Goal: Transaction & Acquisition: Purchase product/service

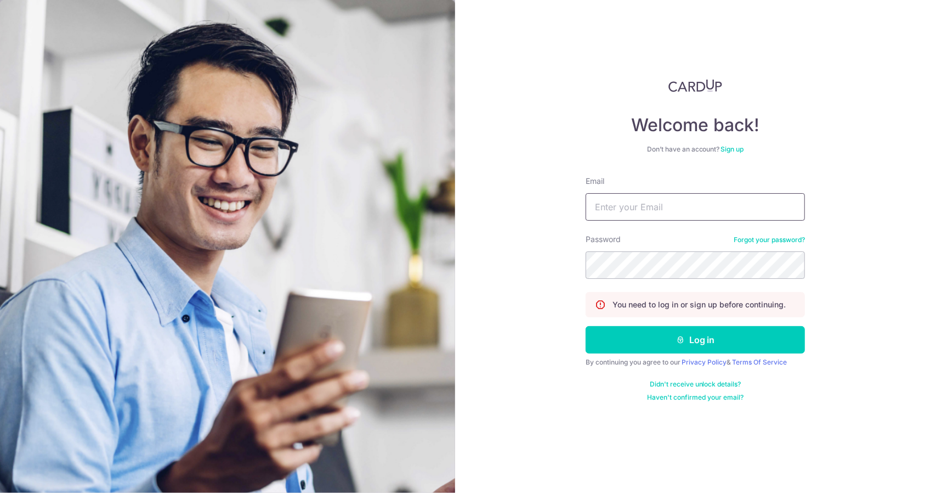
click at [673, 202] on input "Email" at bounding box center [695, 206] width 219 height 27
click at [674, 201] on input "Email" at bounding box center [695, 206] width 219 height 27
type input "i"
click at [674, 198] on input "jianwei" at bounding box center [695, 206] width 219 height 27
type input "[EMAIL_ADDRESS][DOMAIN_NAME]"
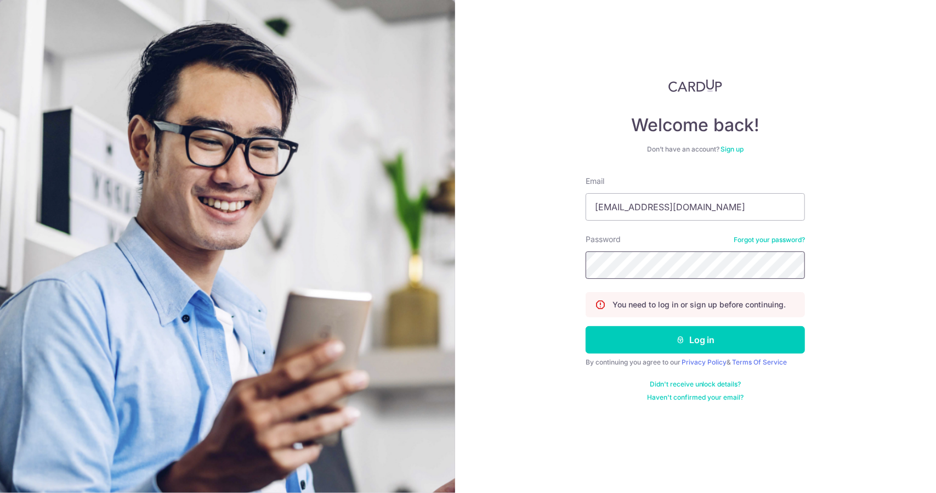
click at [586, 326] on button "Log in" at bounding box center [695, 339] width 219 height 27
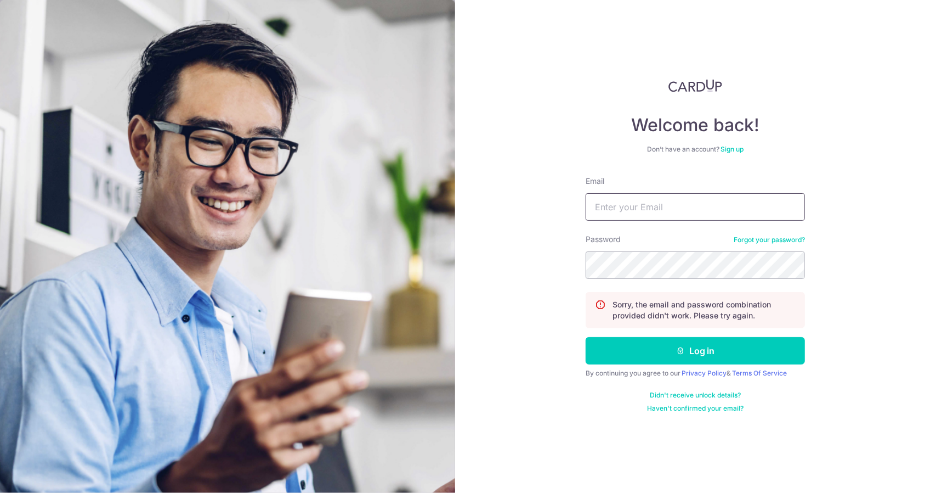
click at [674, 203] on input "Email" at bounding box center [695, 206] width 219 height 27
type input "jianwei96@live.com"
click at [586, 337] on button "Log in" at bounding box center [695, 350] width 219 height 27
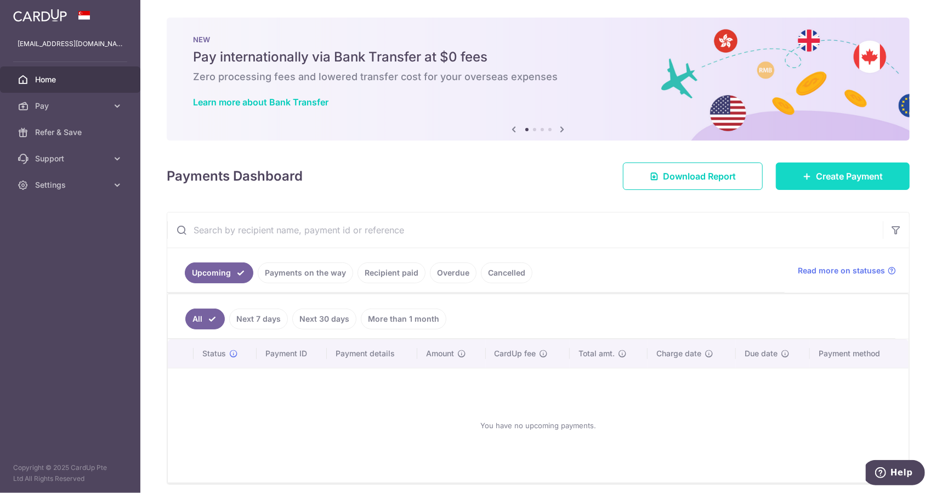
click at [863, 184] on link "Create Payment" at bounding box center [843, 175] width 134 height 27
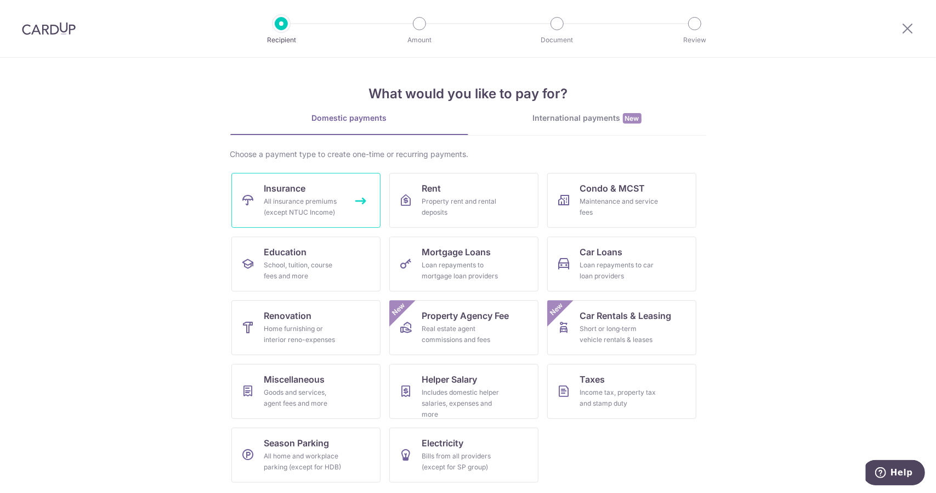
click at [303, 198] on div "All insurance premiums (except NTUC Income)" at bounding box center [303, 207] width 79 height 22
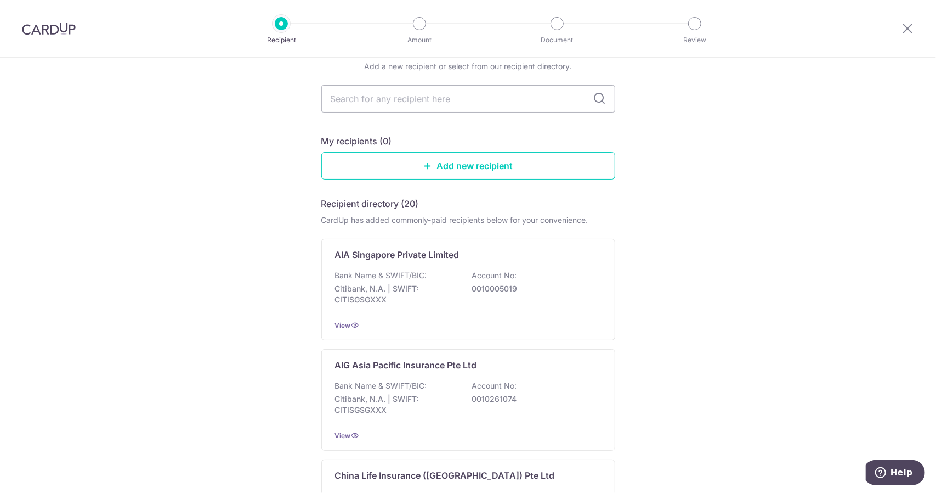
scroll to position [48, 0]
click at [512, 273] on p "Account No:" at bounding box center [494, 274] width 45 height 11
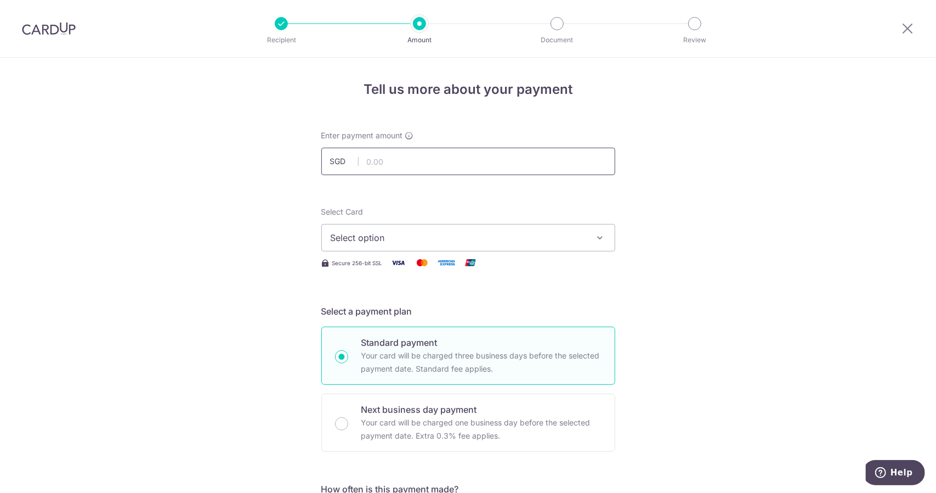
click at [406, 166] on input "text" at bounding box center [468, 161] width 294 height 27
type input "12,000.00"
click at [431, 233] on span "Select option" at bounding box center [459, 237] width 256 height 13
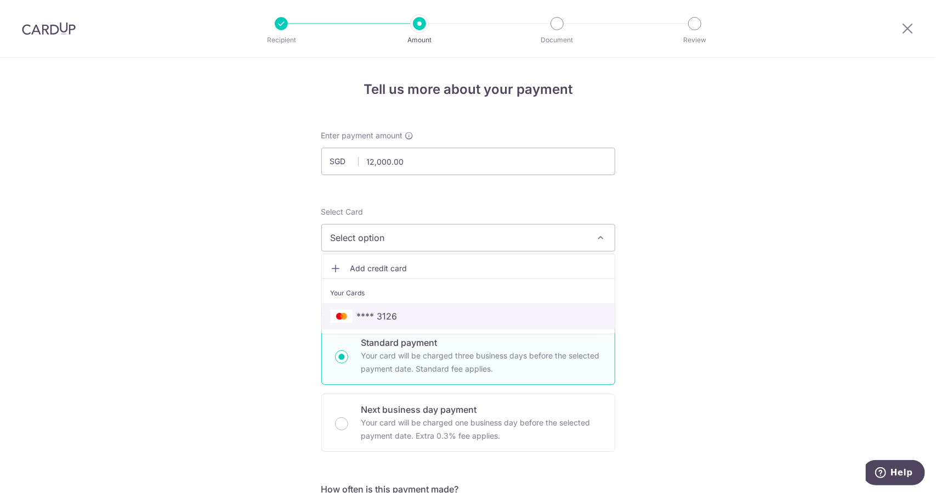
click at [422, 318] on span "**** 3126" at bounding box center [468, 315] width 275 height 13
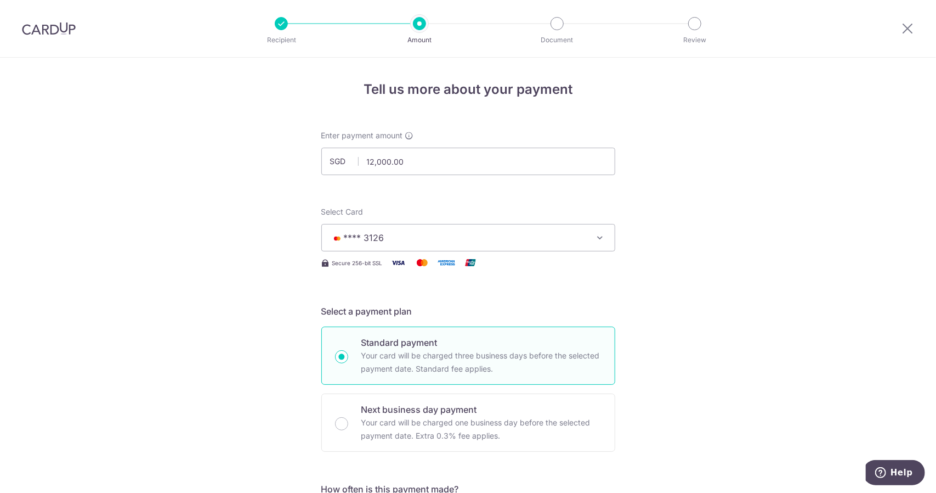
click at [559, 237] on span "**** 3126" at bounding box center [459, 237] width 256 height 13
click at [434, 274] on link "Add credit card" at bounding box center [468, 268] width 293 height 20
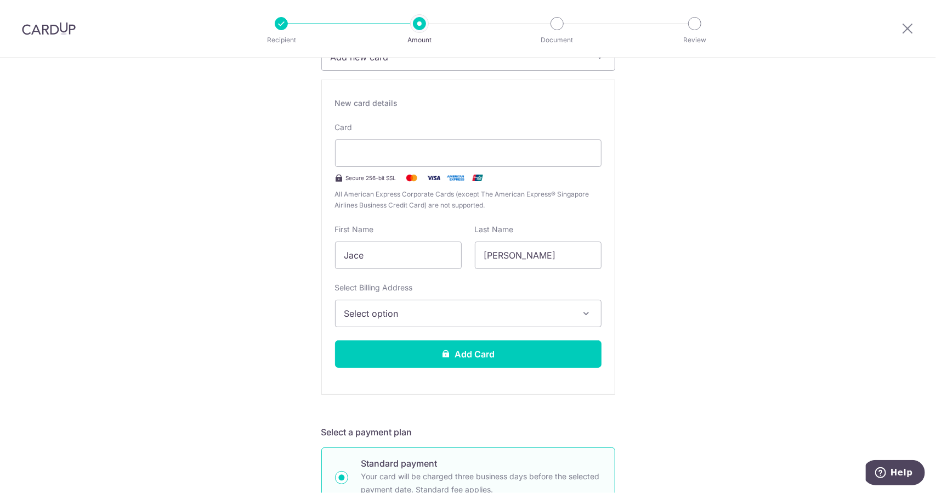
scroll to position [192, 0]
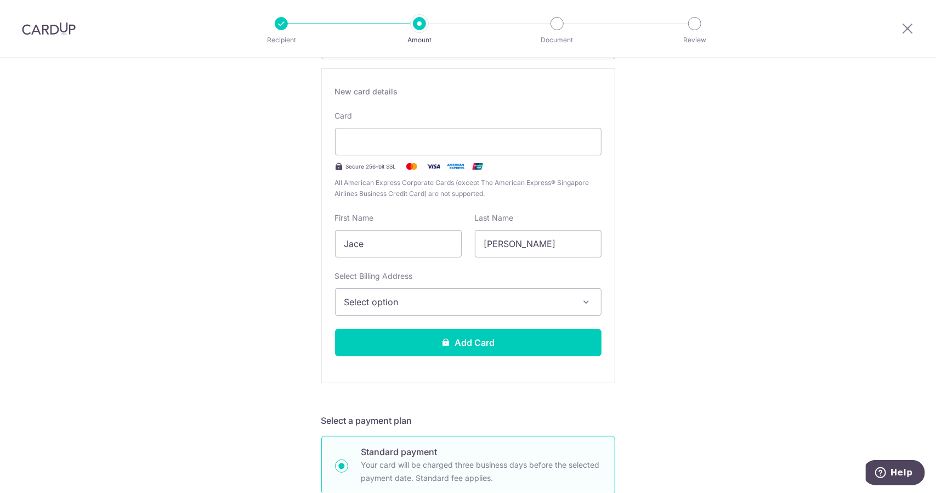
click at [491, 306] on span "Select option" at bounding box center [458, 301] width 228 height 13
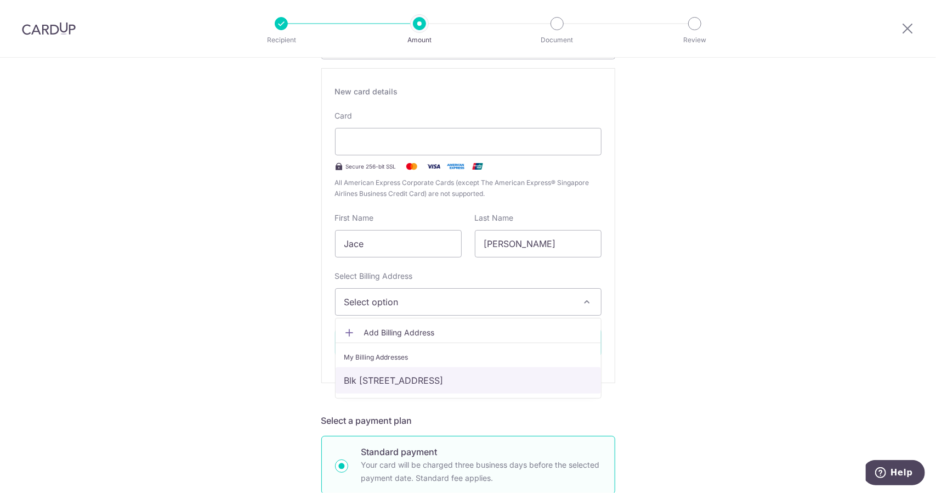
click at [446, 372] on link "Blk 28 #16-15, 28 Anchorvale Lane, Singapore, Singapore, Singapore-544588" at bounding box center [468, 380] width 265 height 26
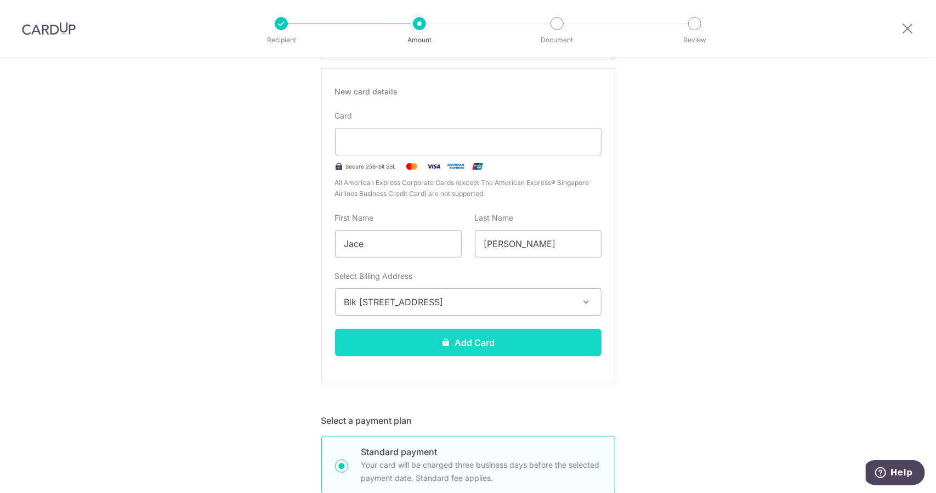
click at [503, 331] on button "Add Card" at bounding box center [468, 342] width 267 height 27
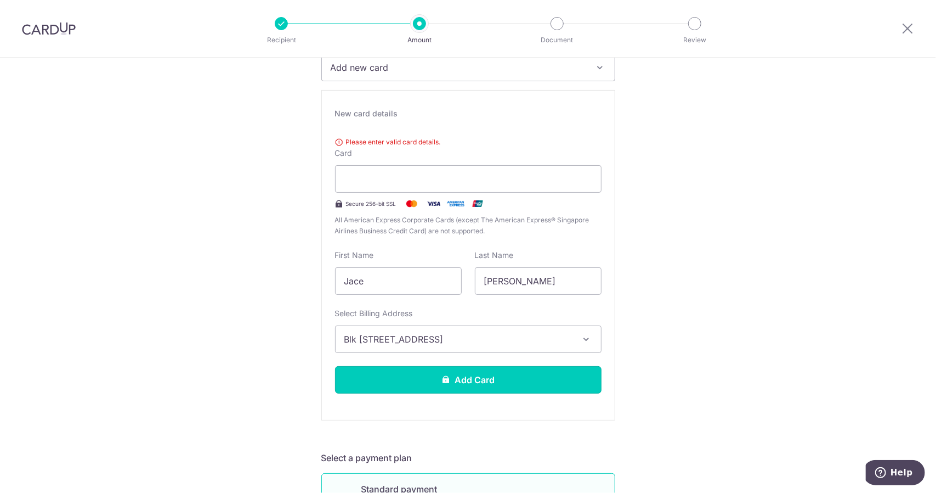
scroll to position [169, 0]
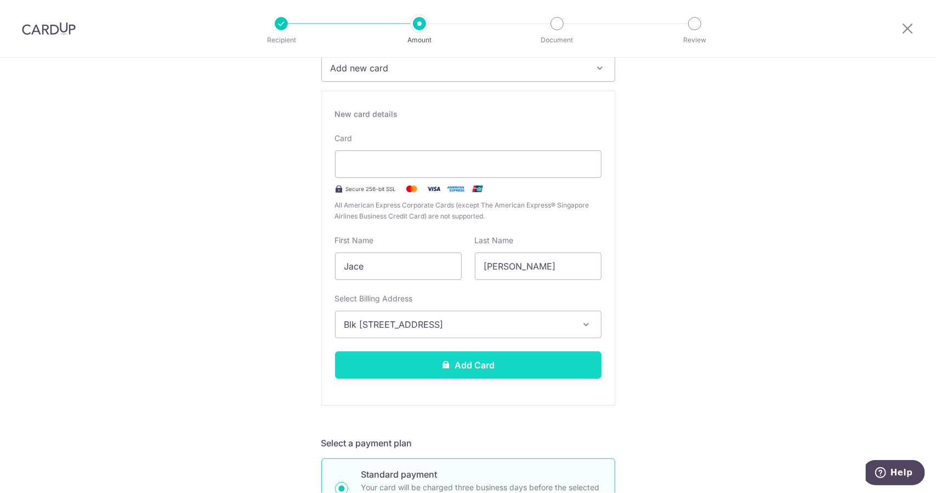
click at [489, 365] on button "Add Card" at bounding box center [468, 364] width 267 height 27
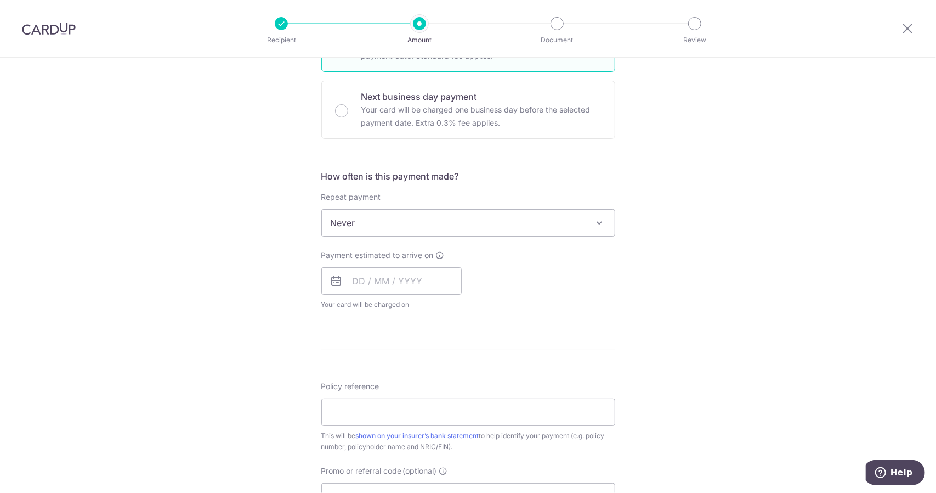
scroll to position [314, 0]
click at [369, 284] on input "text" at bounding box center [391, 278] width 140 height 27
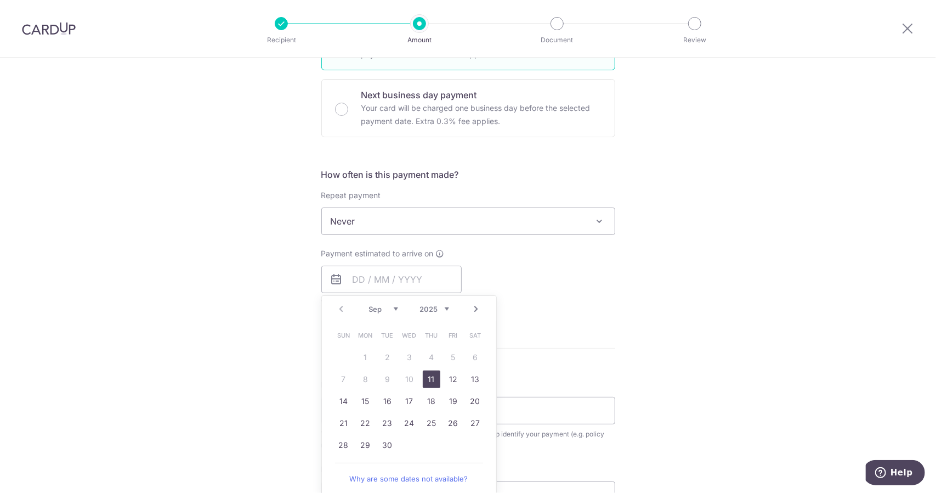
click at [430, 375] on link "11" at bounding box center [432, 379] width 18 height 18
type input "[DATE]"
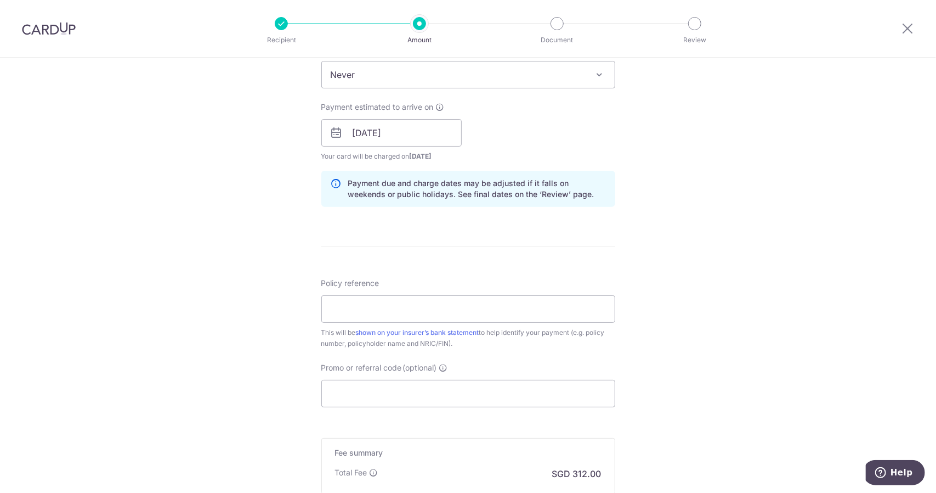
scroll to position [471, 0]
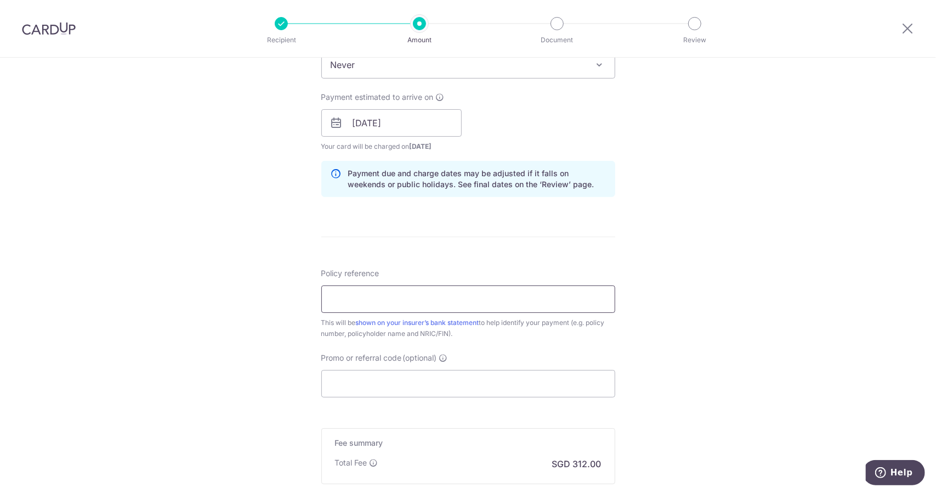
click at [487, 297] on input "Policy reference" at bounding box center [468, 298] width 294 height 27
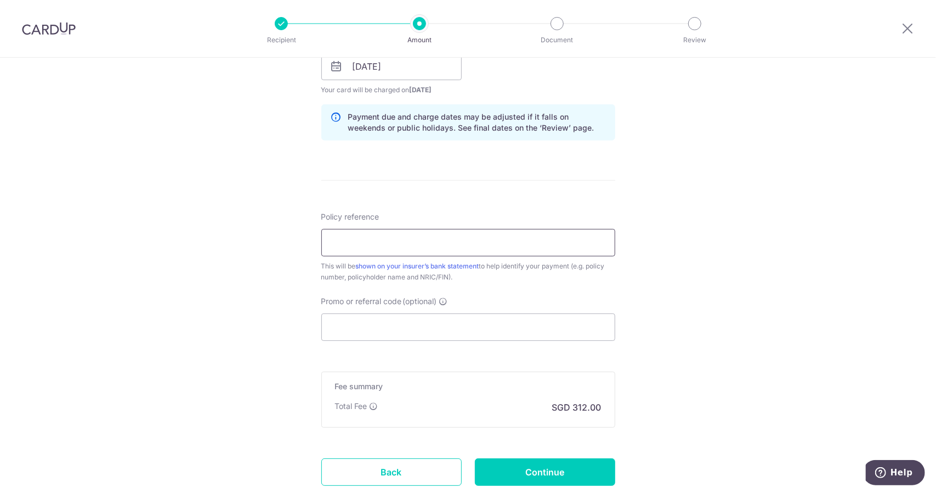
scroll to position [528, 0]
type input "U127222499"
click at [433, 332] on input "Promo or referral code (optional)" at bounding box center [468, 326] width 294 height 27
paste input "OCBC90NMC"
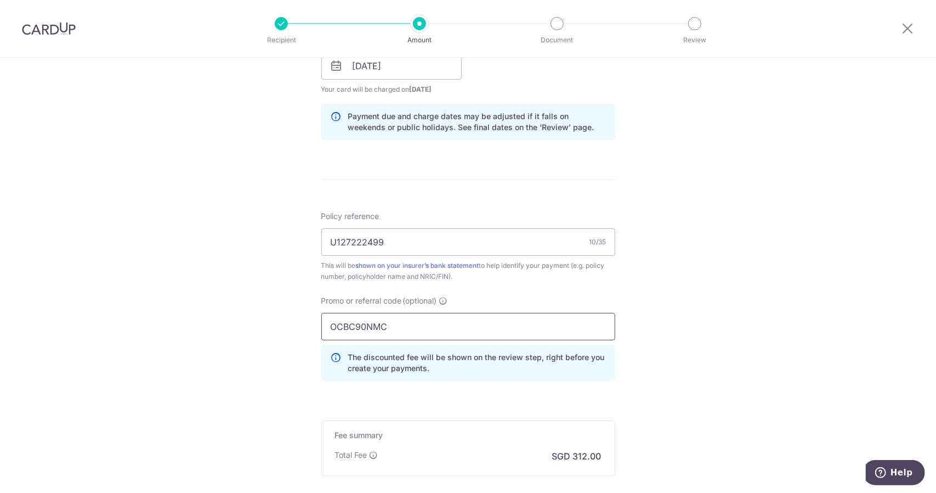
click at [433, 332] on input "OCBC90NMC" at bounding box center [468, 326] width 294 height 27
type input "OCBC90NMC"
click at [720, 325] on div "Tell us more about your payment Enter payment amount SGD 12,000.00 12000.00 Car…" at bounding box center [468, 73] width 936 height 1087
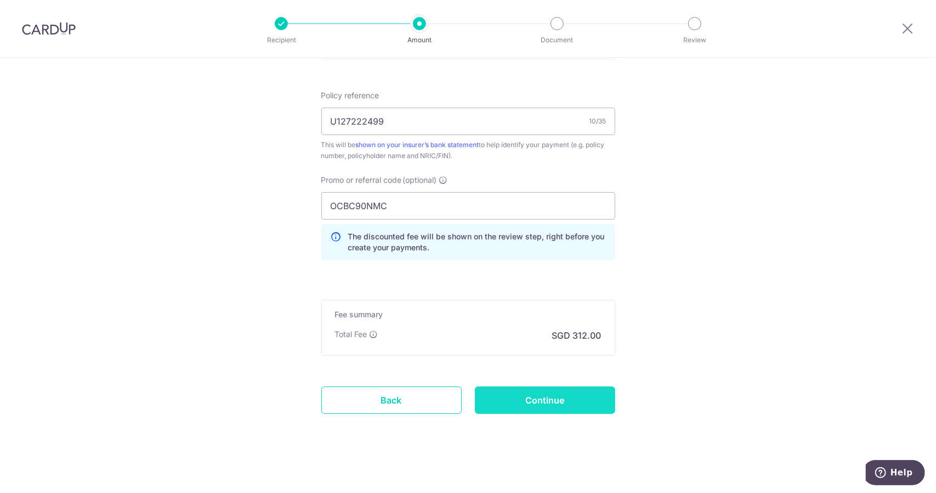
click at [542, 390] on input "Continue" at bounding box center [545, 399] width 140 height 27
type input "Create Schedule"
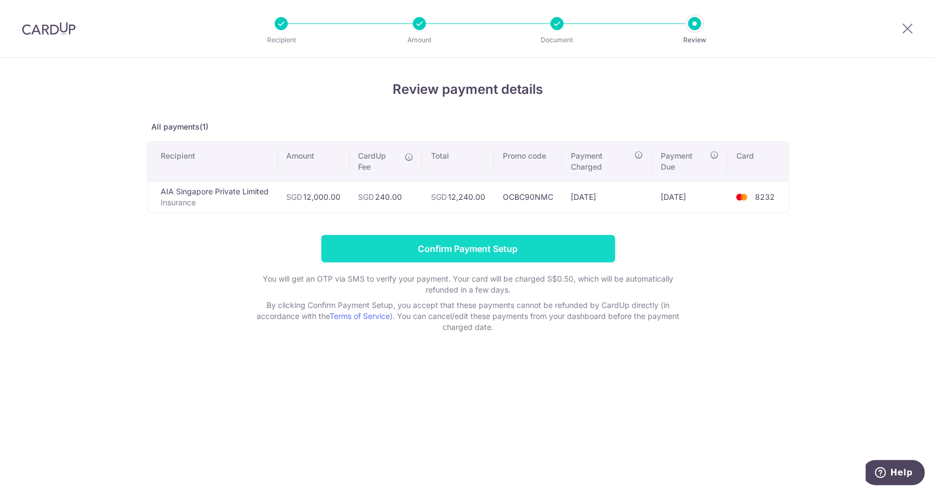
click at [496, 248] on input "Confirm Payment Setup" at bounding box center [468, 248] width 294 height 27
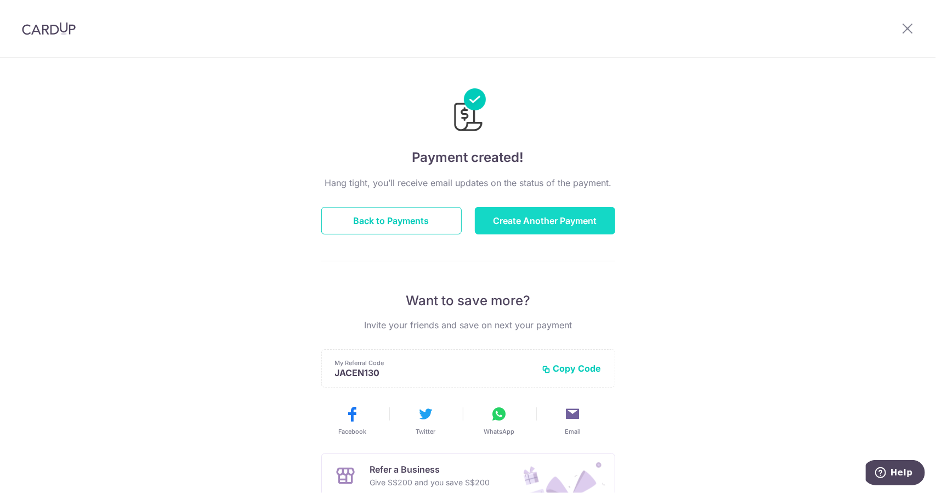
click at [524, 223] on button "Create Another Payment" at bounding box center [545, 220] width 140 height 27
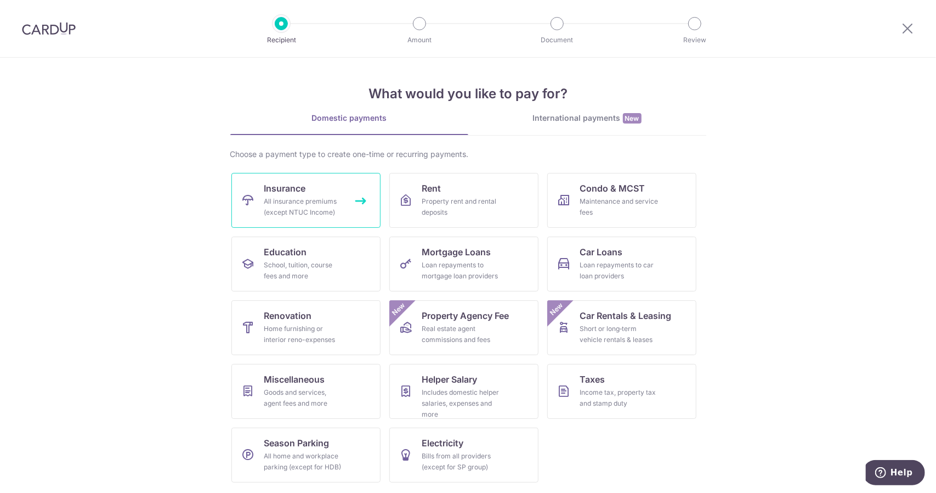
click at [303, 197] on div "All insurance premiums (except NTUC Income)" at bounding box center [303, 207] width 79 height 22
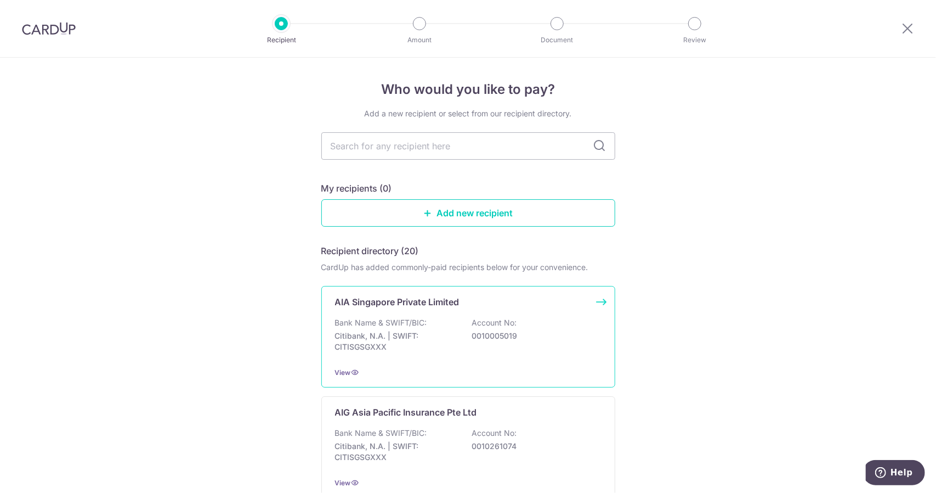
click at [416, 313] on div "AIA Singapore Private Limited Bank Name & SWIFT/BIC: Citibank, N.A. | SWIFT: CI…" at bounding box center [468, 336] width 294 height 101
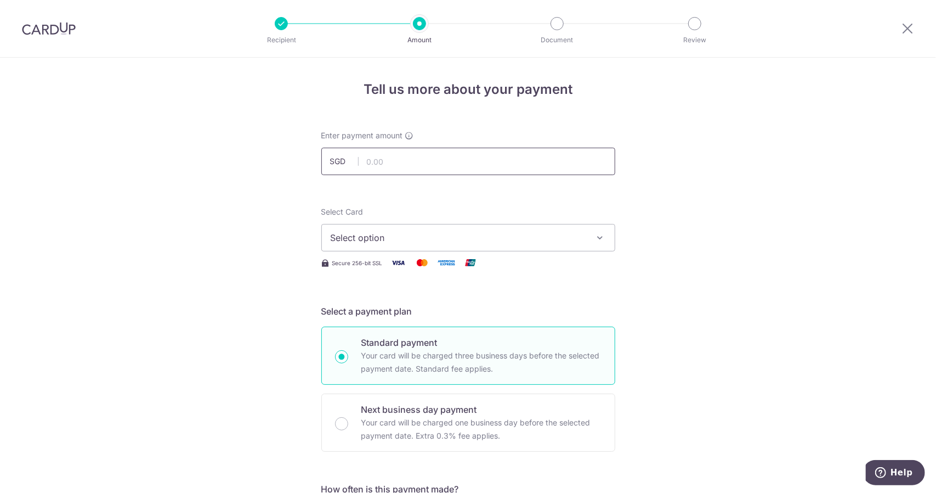
click at [423, 157] on input "text" at bounding box center [468, 161] width 294 height 27
type input "224.11"
click at [429, 229] on button "Select option" at bounding box center [468, 237] width 294 height 27
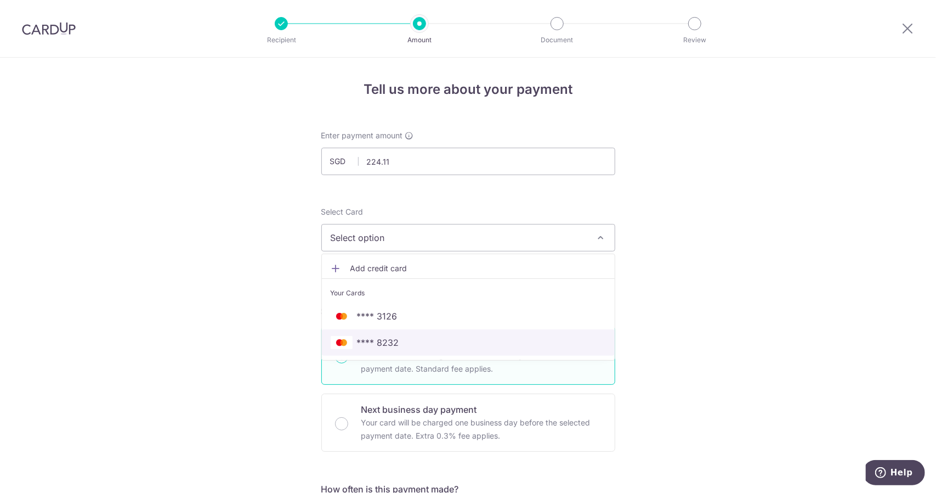
click at [425, 342] on span "**** 8232" at bounding box center [468, 342] width 275 height 13
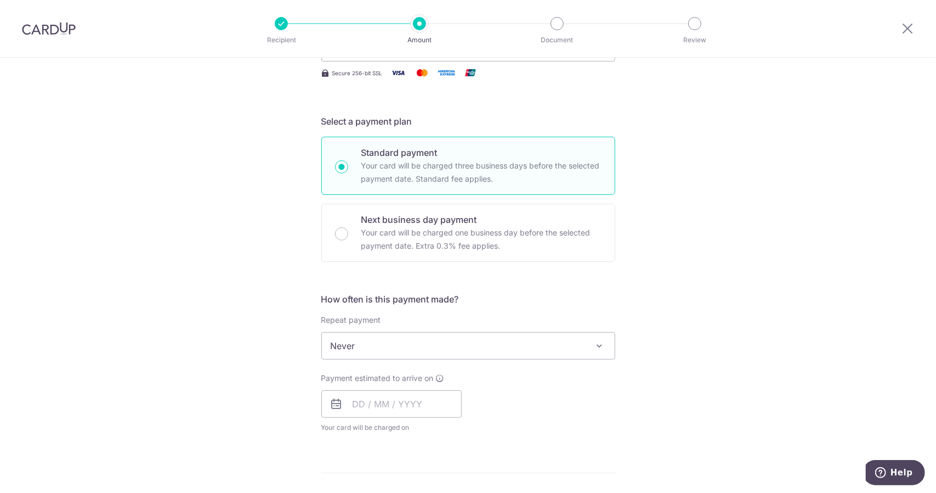
scroll to position [326, 0]
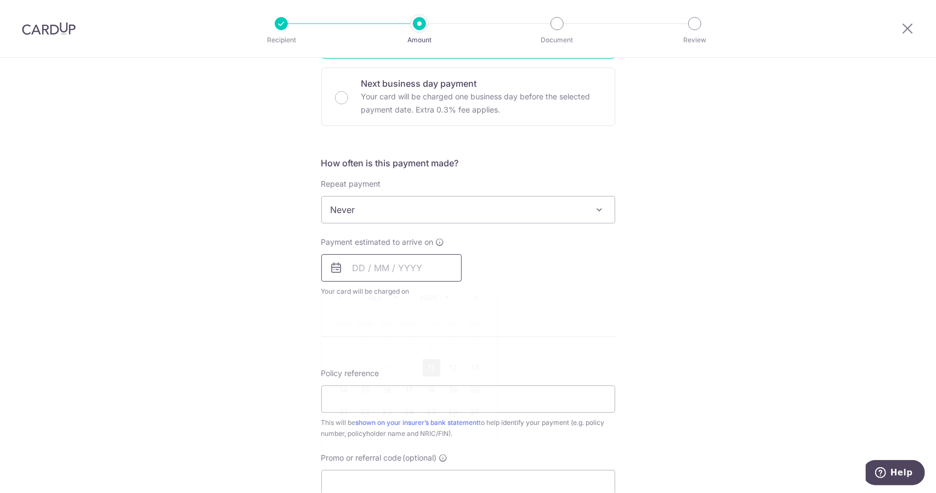
click at [388, 269] on input "text" at bounding box center [391, 267] width 140 height 27
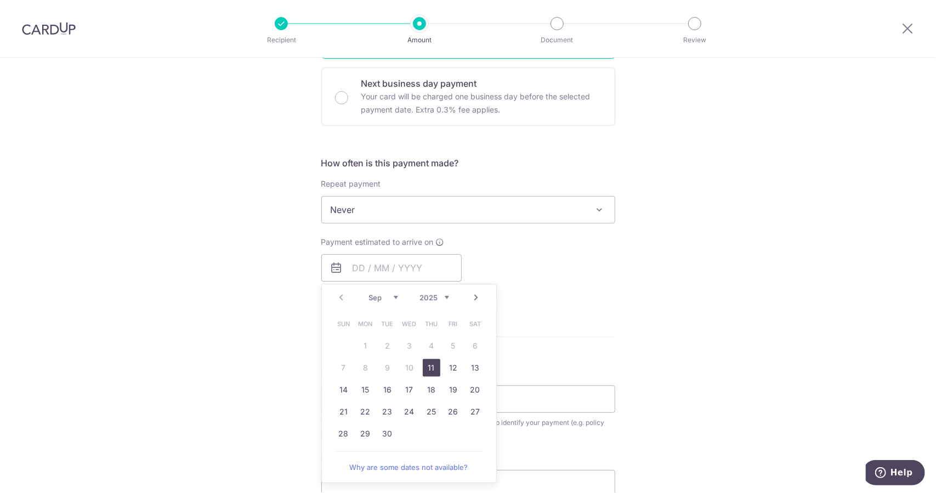
click at [425, 359] on link "11" at bounding box center [432, 368] width 18 height 18
type input "[DATE]"
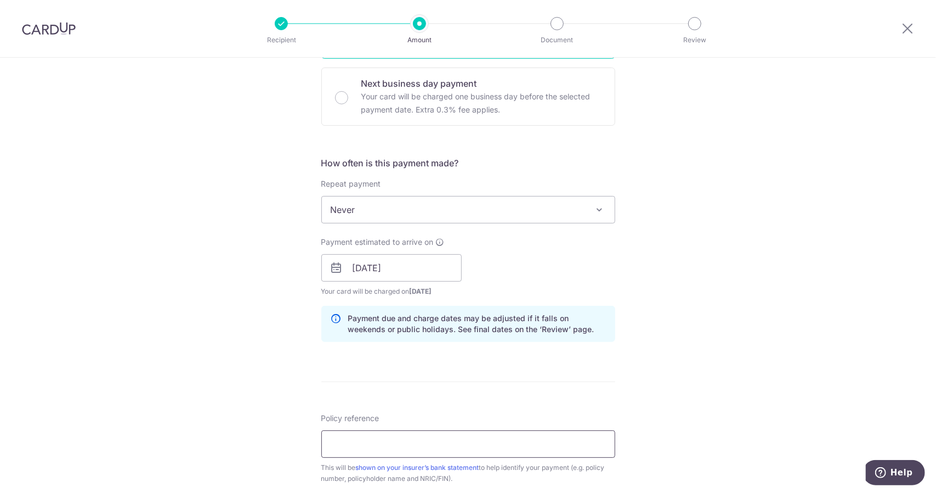
click at [415, 437] on input "Policy reference" at bounding box center [468, 443] width 294 height 27
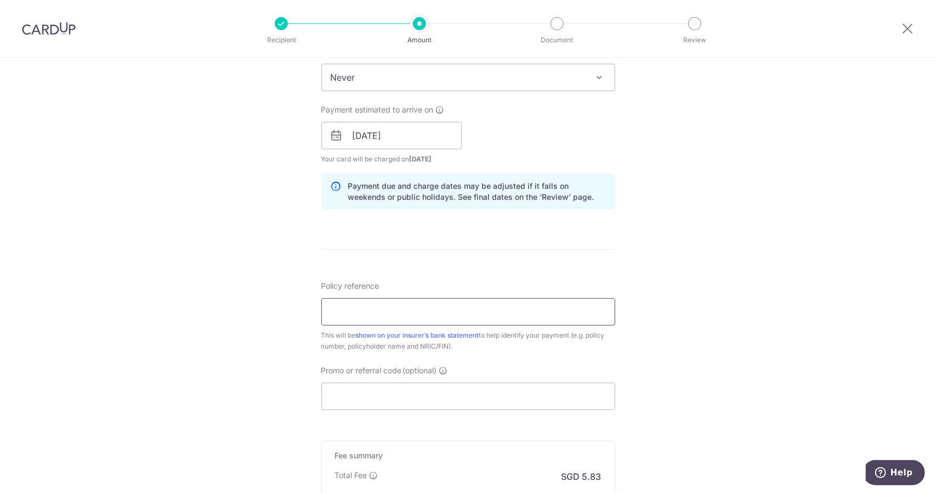
scroll to position [459, 0]
type input "P565747947"
click at [421, 403] on input "Promo or referral code (optional)" at bounding box center [468, 395] width 294 height 27
paste input "OCBC90NMC"
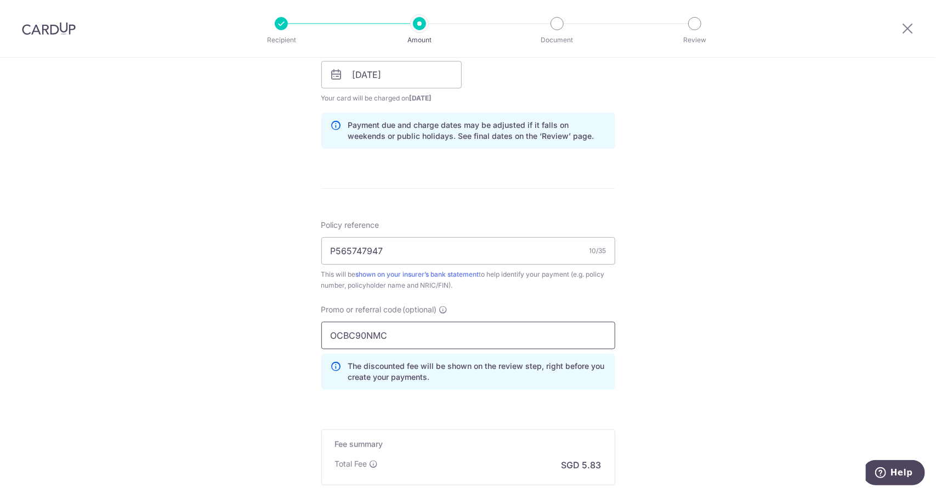
scroll to position [648, 0]
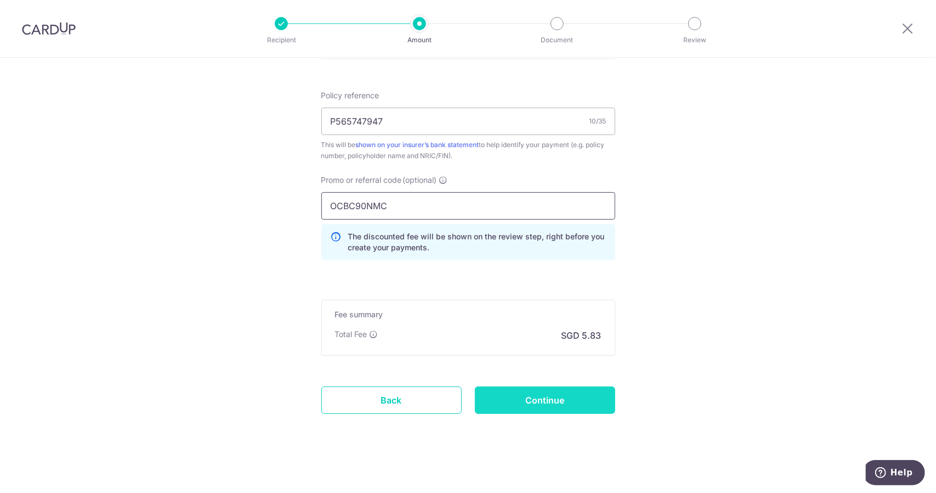
type input "OCBC90NMC"
click at [539, 398] on input "Continue" at bounding box center [545, 399] width 140 height 27
type input "Create Schedule"
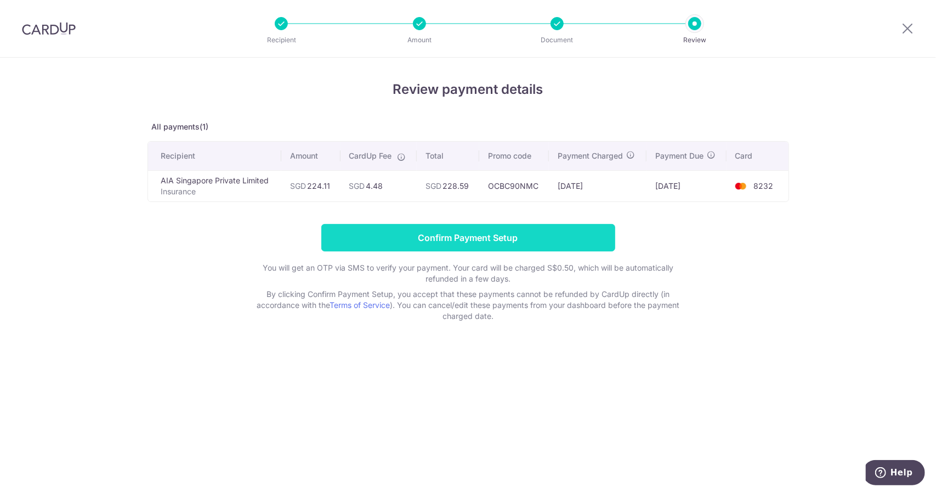
click at [563, 234] on input "Confirm Payment Setup" at bounding box center [468, 237] width 294 height 27
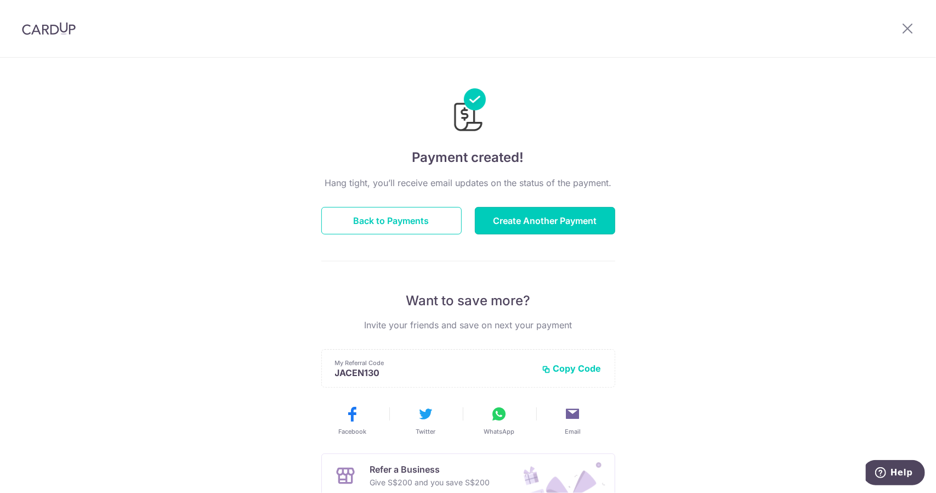
click at [580, 225] on button "Create Another Payment" at bounding box center [545, 220] width 140 height 27
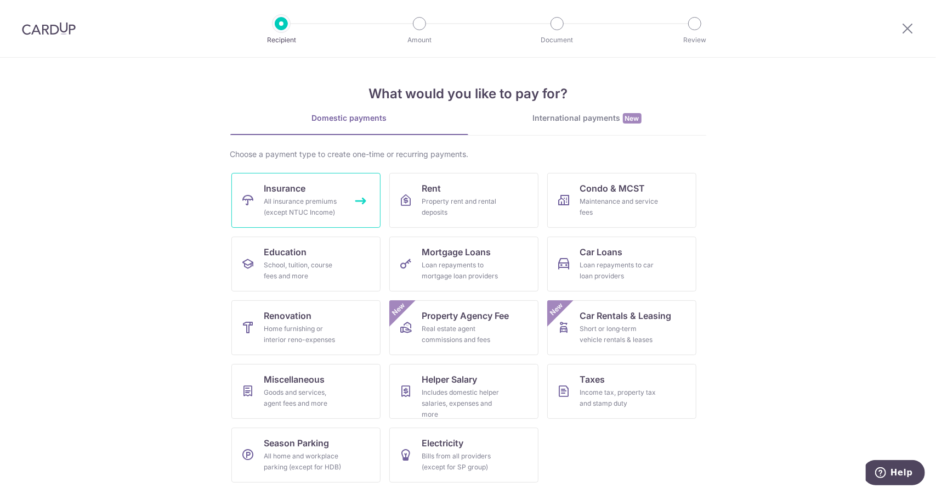
click at [296, 193] on span "Insurance" at bounding box center [285, 188] width 42 height 13
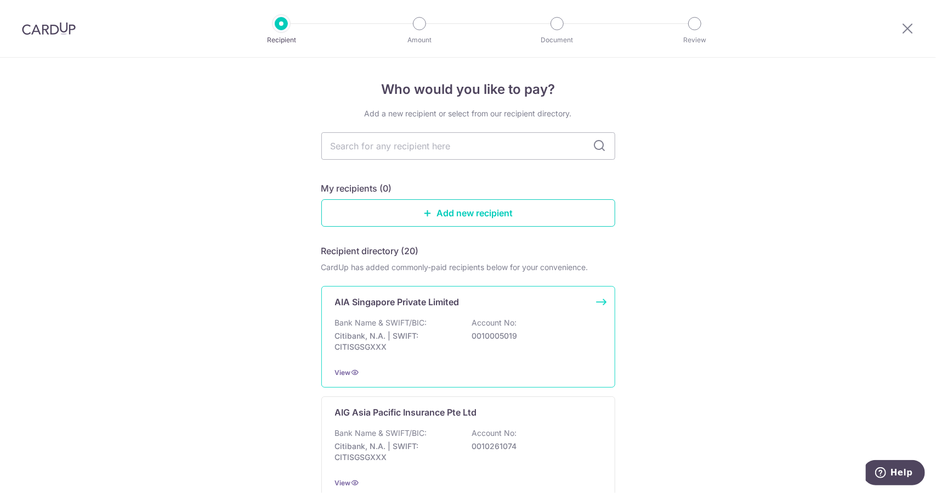
click at [389, 300] on p "AIA Singapore Private Limited" at bounding box center [397, 301] width 125 height 13
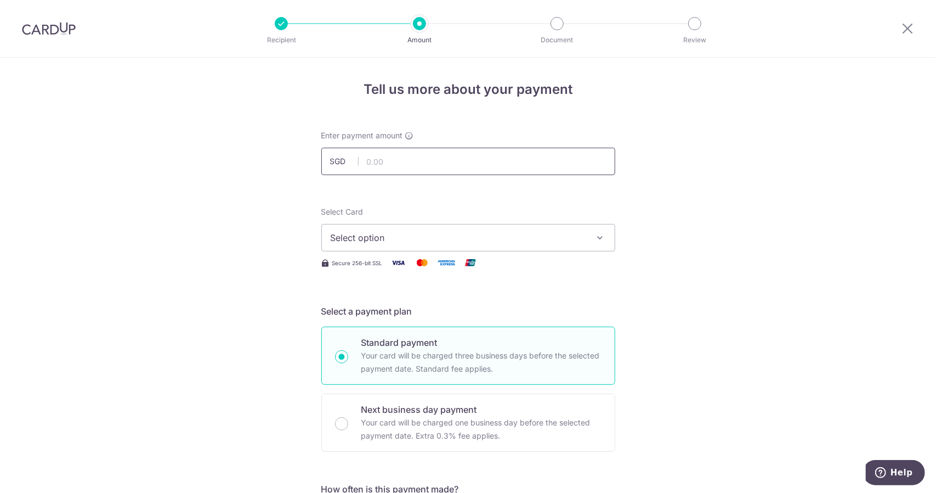
click at [434, 163] on input "text" at bounding box center [468, 161] width 294 height 27
type input "224.11"
click at [450, 231] on span "Select option" at bounding box center [459, 237] width 256 height 13
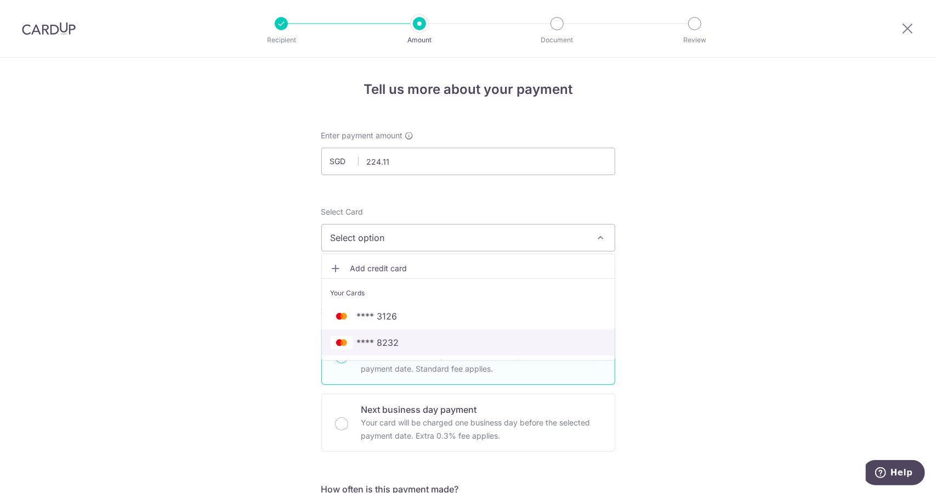
click at [437, 331] on link "**** 8232" at bounding box center [468, 342] width 293 height 26
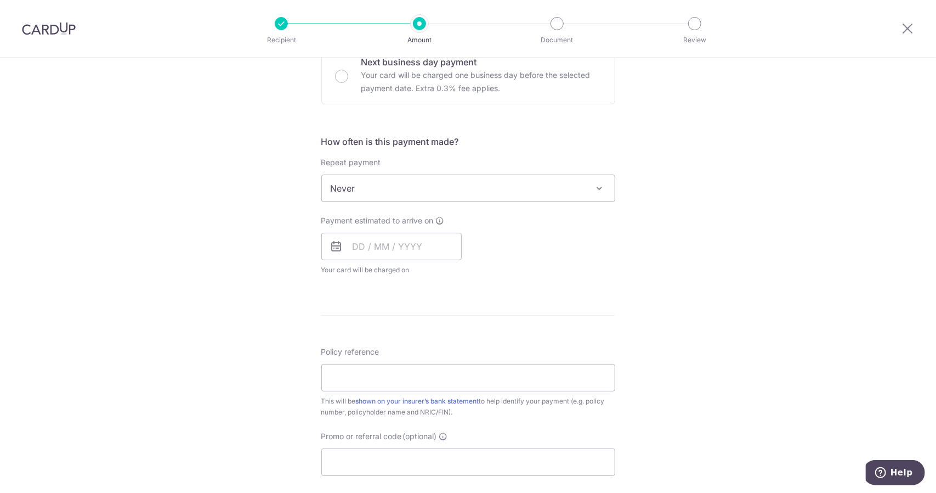
scroll to position [348, 0]
click at [389, 246] on input "text" at bounding box center [391, 245] width 140 height 27
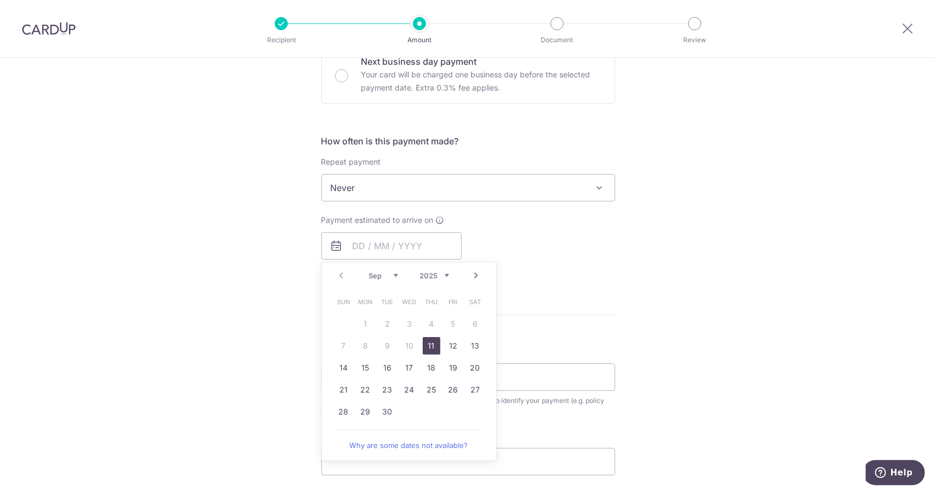
click at [428, 342] on link "11" at bounding box center [432, 346] width 18 height 18
type input "[DATE]"
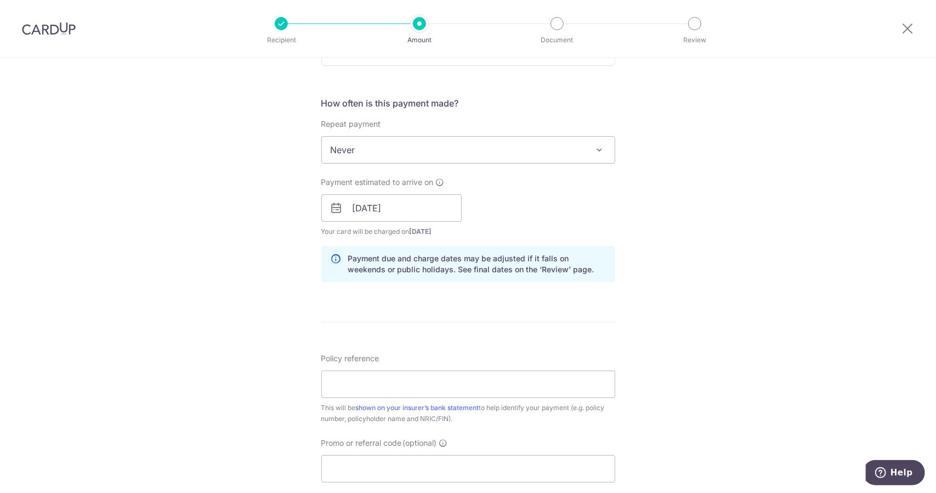
scroll to position [403, 0]
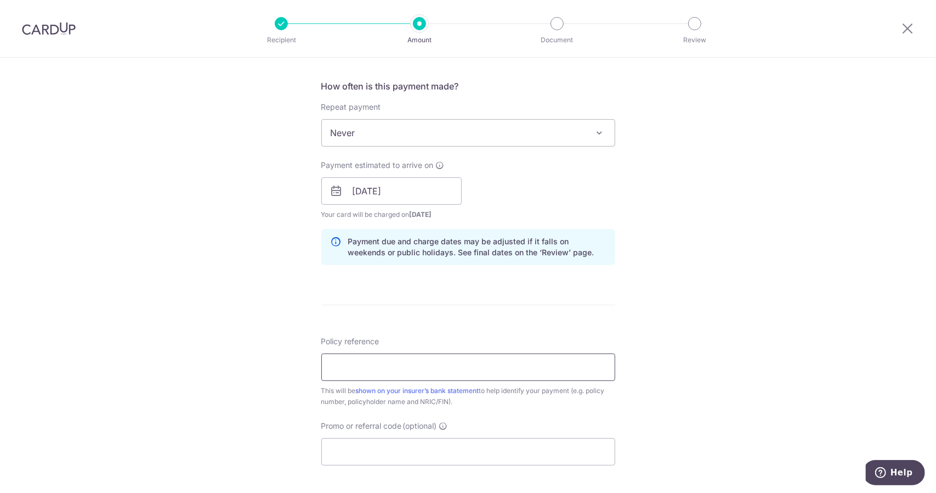
click at [422, 365] on input "Policy reference" at bounding box center [468, 366] width 294 height 27
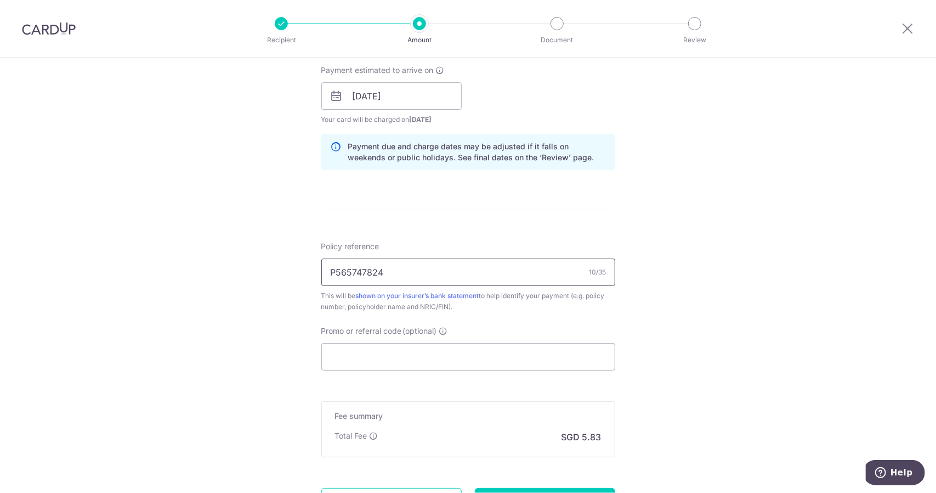
scroll to position [498, 0]
type input "P565747824"
click at [421, 359] on input "Promo or referral code (optional)" at bounding box center [468, 355] width 294 height 27
paste input "OCBC90NMC"
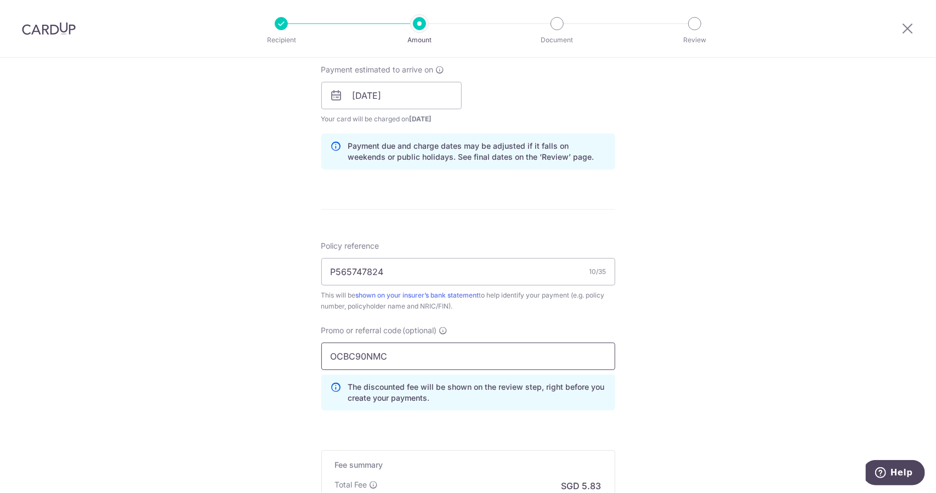
scroll to position [648, 0]
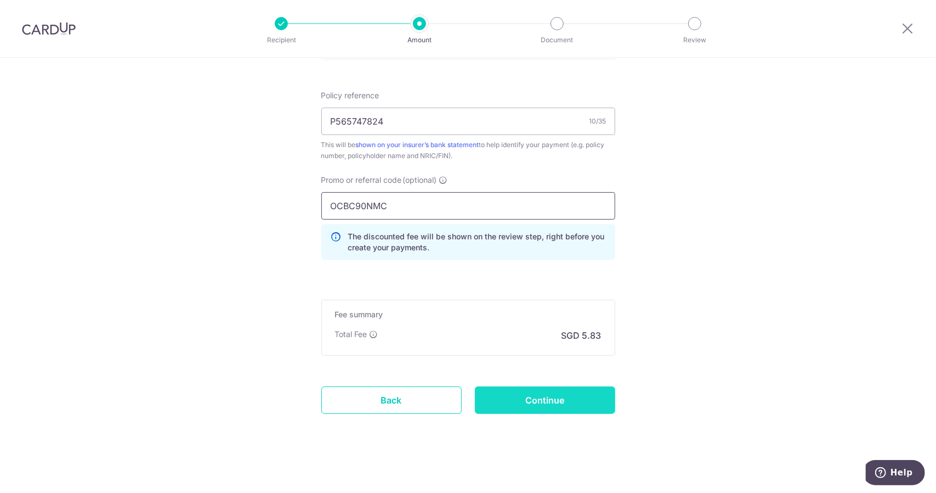
type input "OCBC90NMC"
click at [507, 400] on input "Continue" at bounding box center [545, 399] width 140 height 27
type input "Create Schedule"
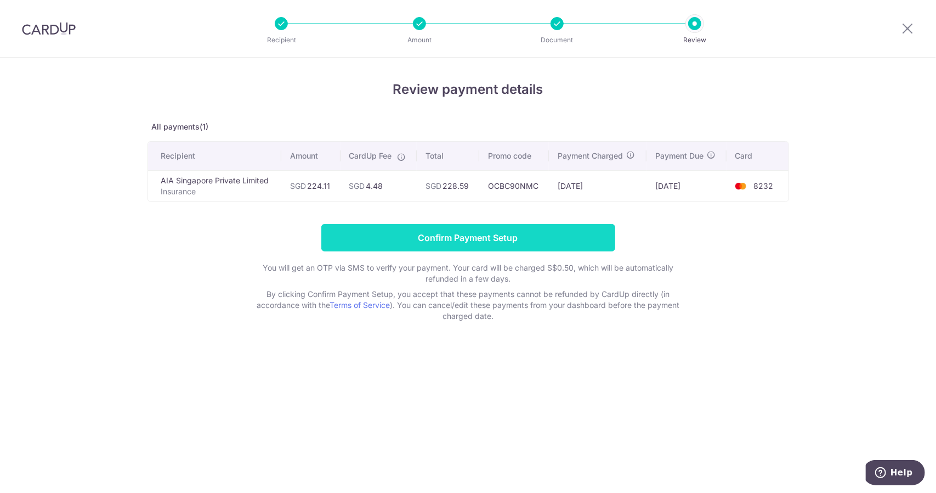
click at [487, 242] on input "Confirm Payment Setup" at bounding box center [468, 237] width 294 height 27
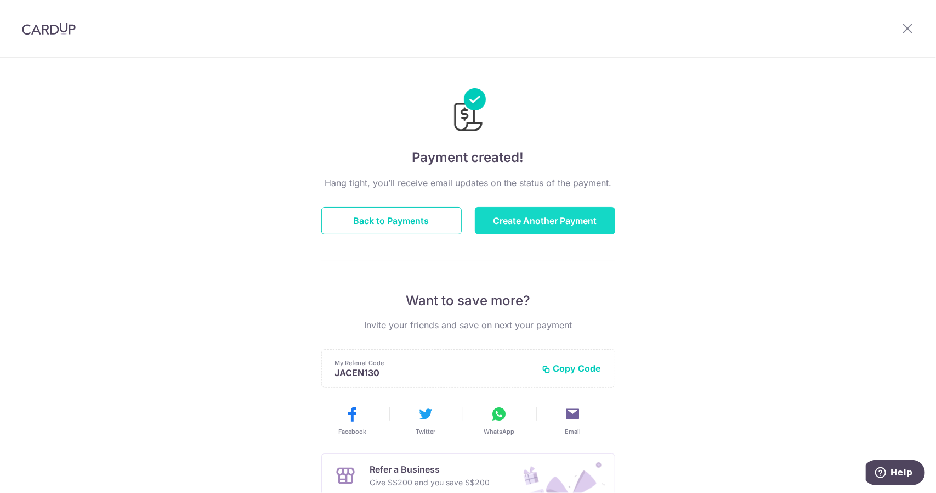
click at [537, 213] on button "Create Another Payment" at bounding box center [545, 220] width 140 height 27
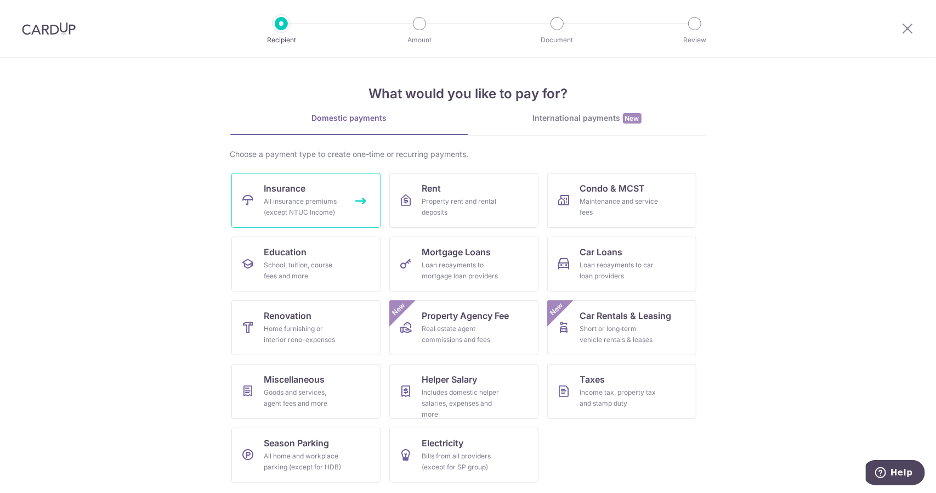
click at [303, 201] on div "All insurance premiums (except NTUC Income)" at bounding box center [303, 207] width 79 height 22
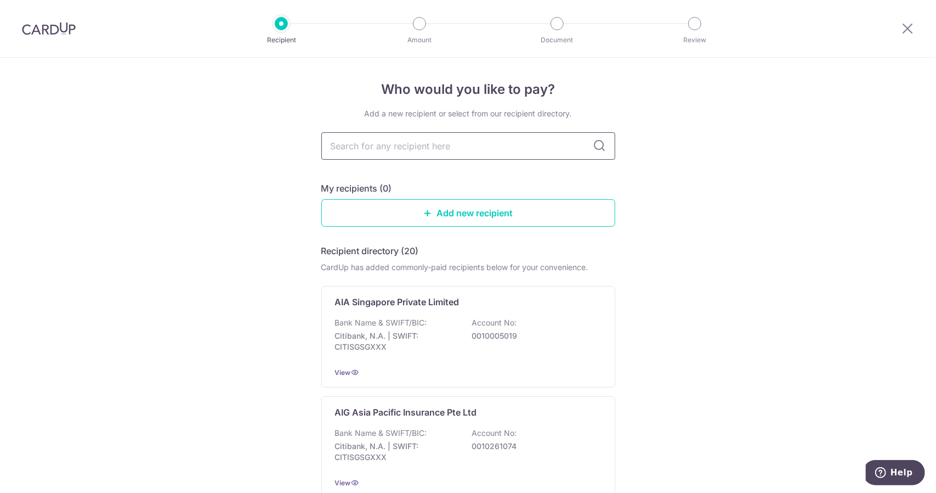
click at [447, 139] on input "text" at bounding box center [468, 145] width 294 height 27
click at [439, 303] on p "AIA Singapore Private Limited" at bounding box center [397, 301] width 125 height 13
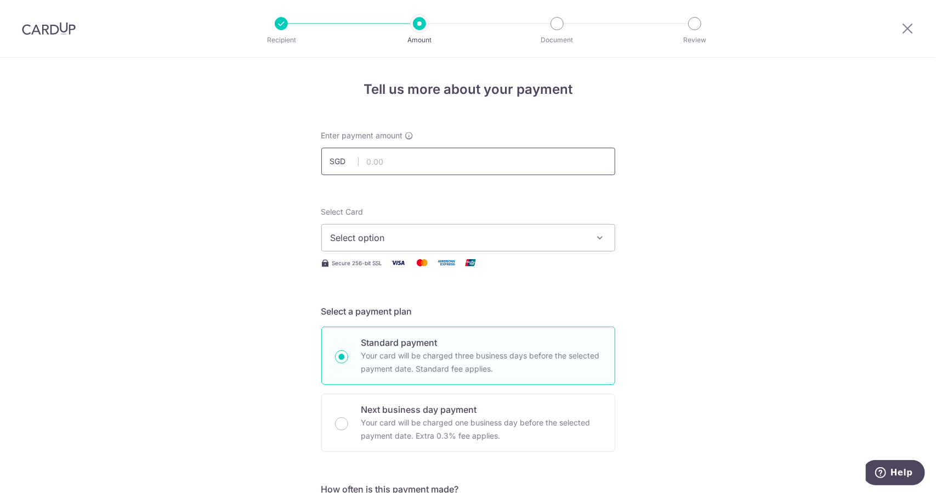
click at [414, 161] on input "text" at bounding box center [468, 161] width 294 height 27
type input "215.96"
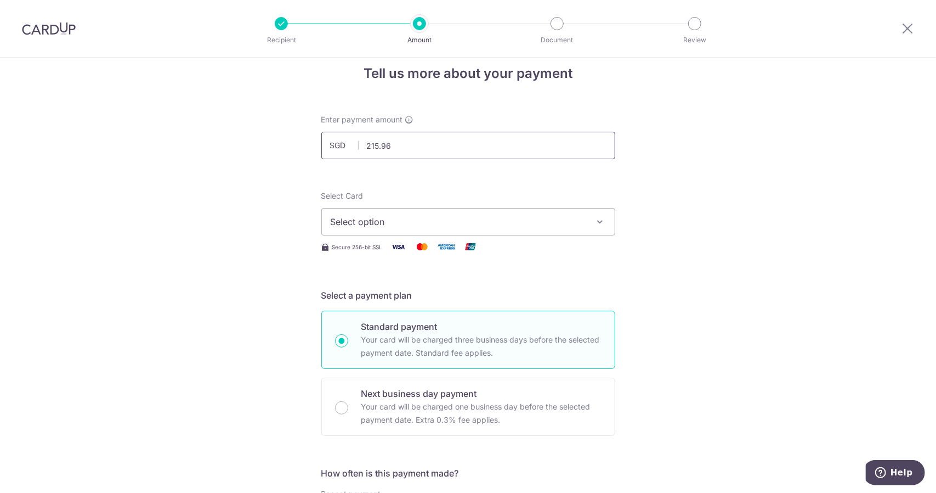
scroll to position [16, 0]
click at [432, 214] on span "Select option" at bounding box center [459, 220] width 256 height 13
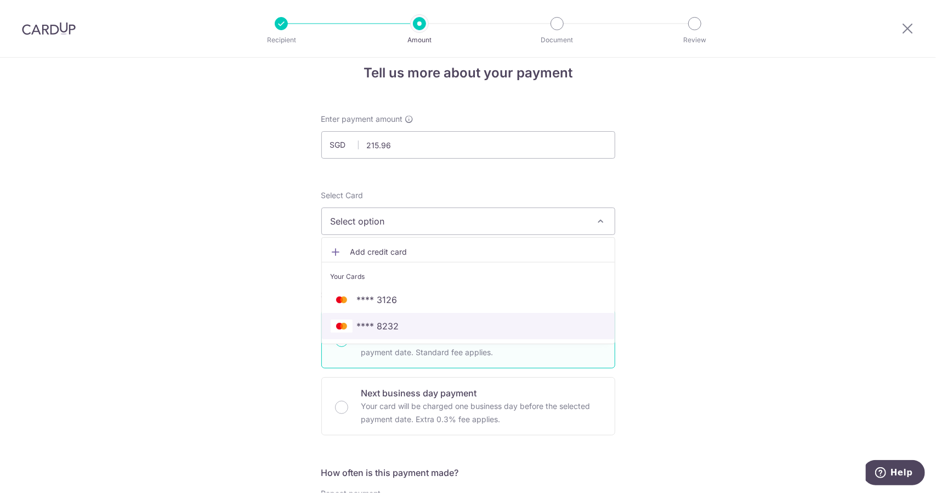
click at [406, 327] on span "**** 8232" at bounding box center [468, 325] width 275 height 13
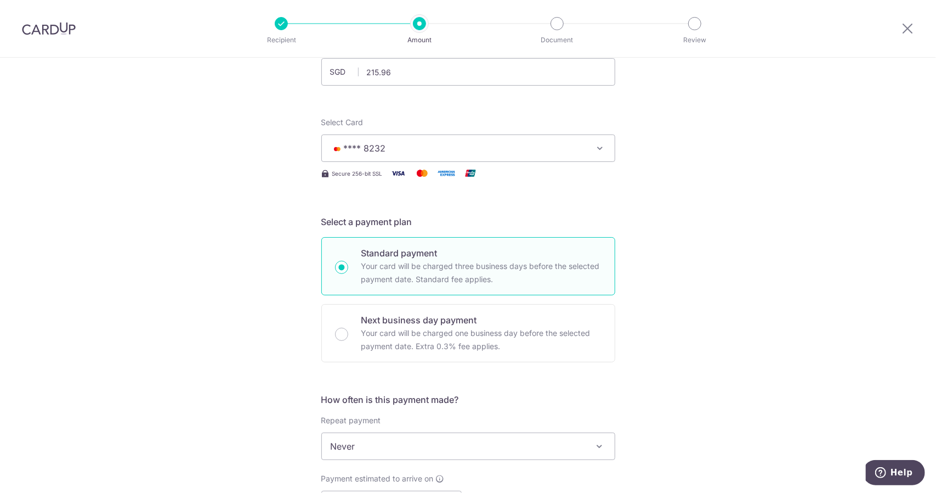
scroll to position [336, 0]
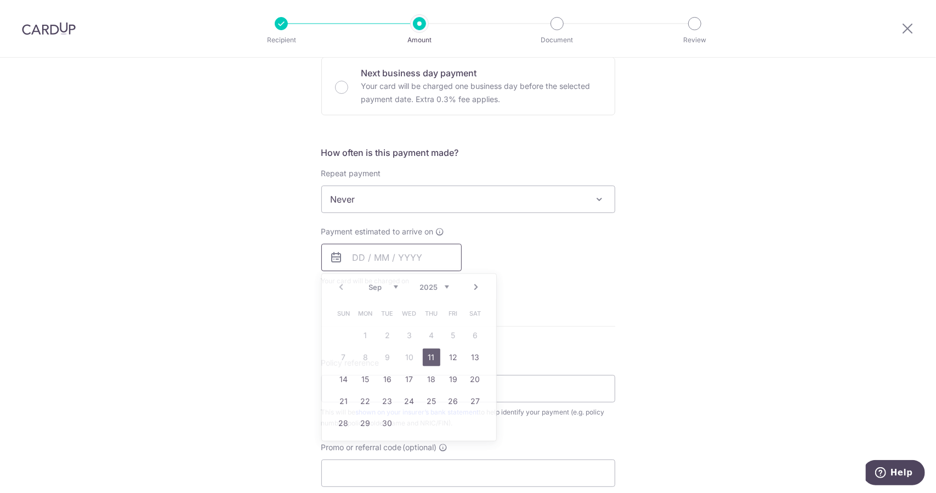
click at [416, 253] on input "text" at bounding box center [391, 257] width 140 height 27
click at [427, 356] on link "11" at bounding box center [432, 357] width 18 height 18
type input "[DATE]"
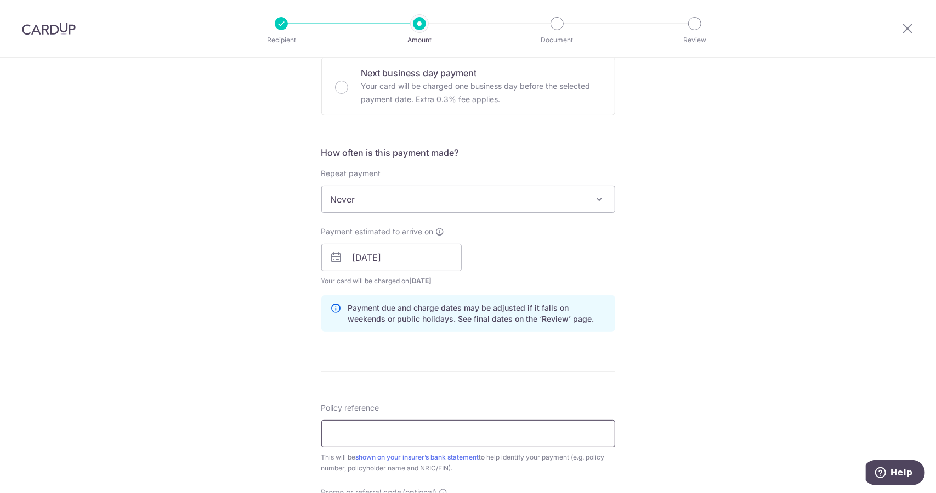
click at [407, 433] on input "Policy reference" at bounding box center [468, 433] width 294 height 27
type input "H"
type input "E"
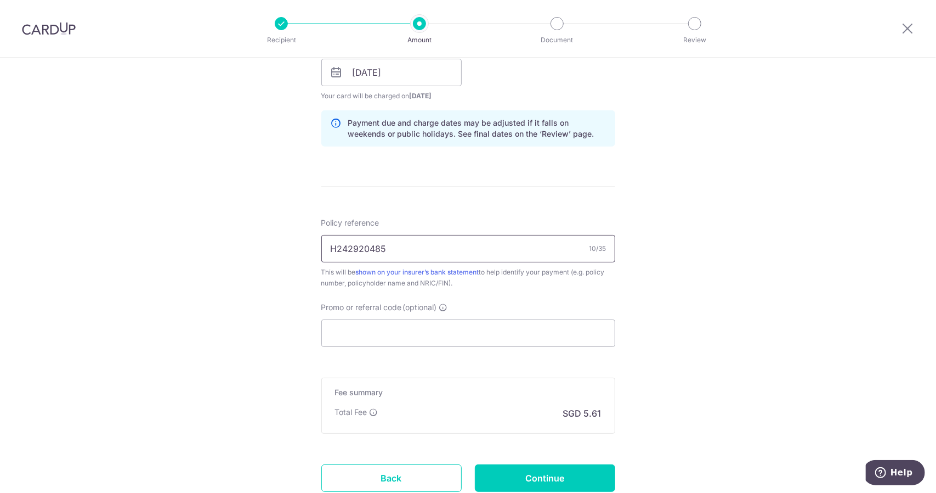
scroll to position [525, 0]
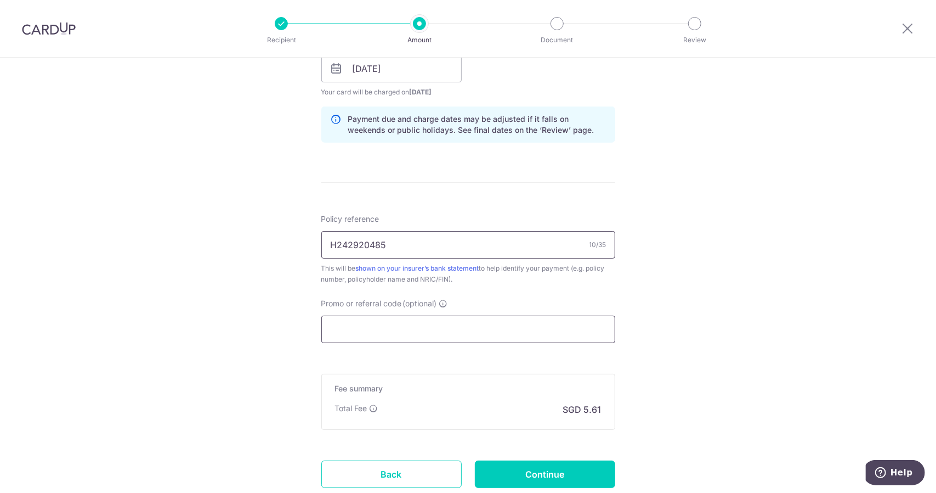
type input "H242920485"
click at [386, 327] on input "Promo or referral code (optional)" at bounding box center [468, 328] width 294 height 27
paste input "OCBC90NMC"
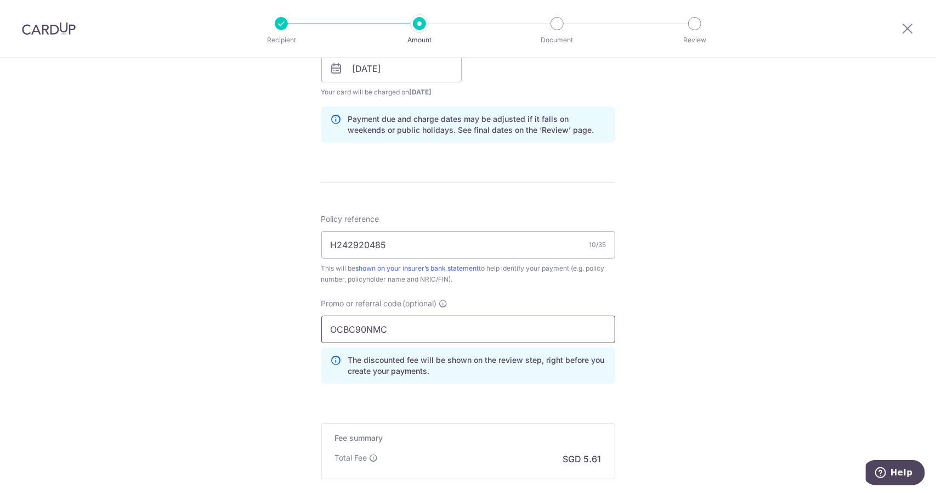
scroll to position [648, 0]
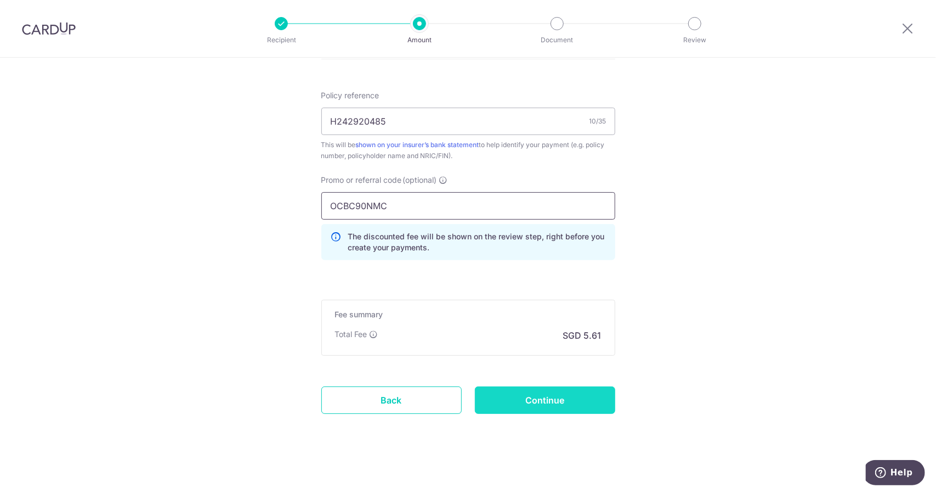
type input "OCBC90NMC"
click at [528, 398] on input "Continue" at bounding box center [545, 399] width 140 height 27
type input "Create Schedule"
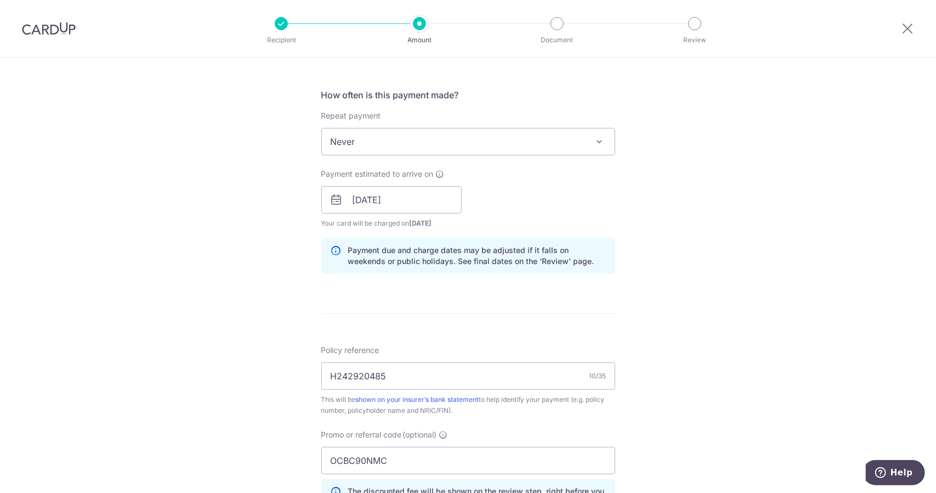
scroll to position [393, 0]
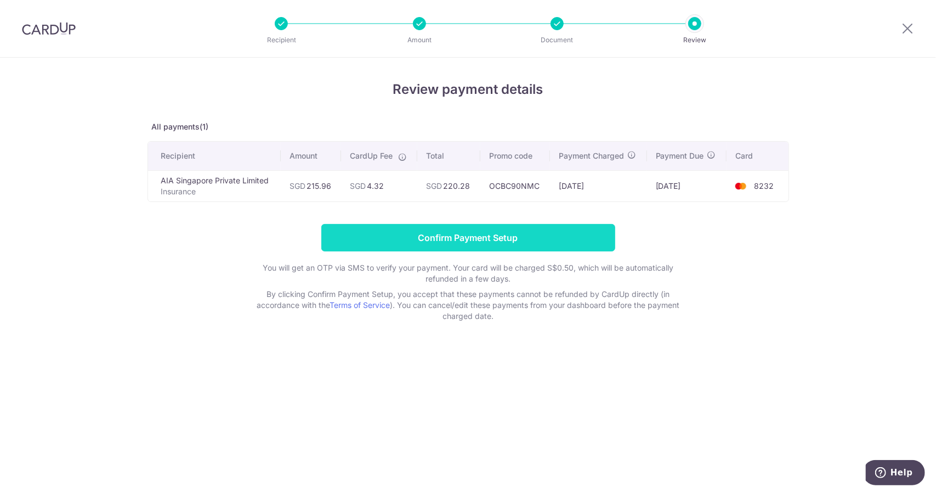
click at [520, 233] on input "Confirm Payment Setup" at bounding box center [468, 237] width 294 height 27
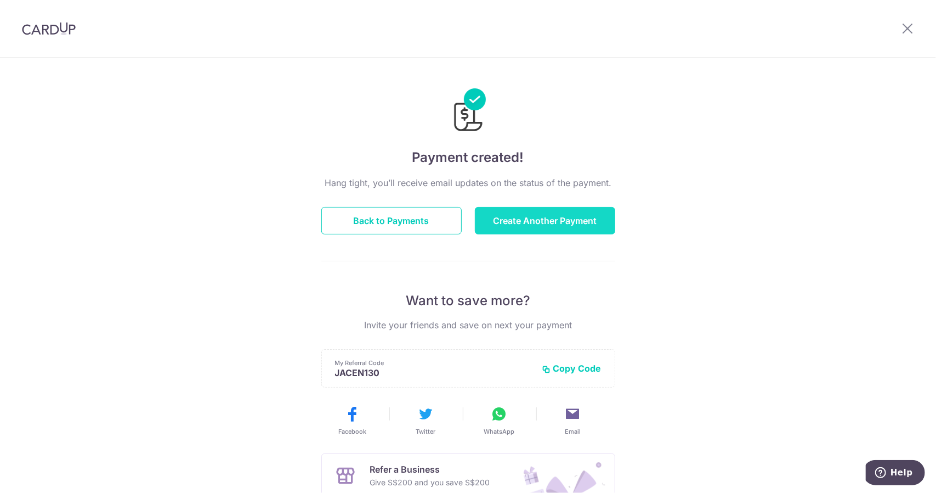
click at [530, 227] on button "Create Another Payment" at bounding box center [545, 220] width 140 height 27
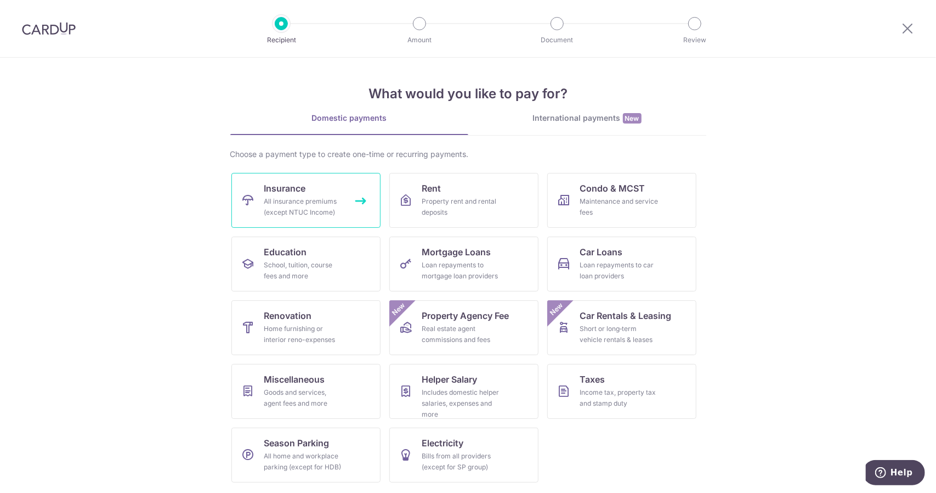
click at [318, 201] on div "All insurance premiums (except NTUC Income)" at bounding box center [303, 207] width 79 height 22
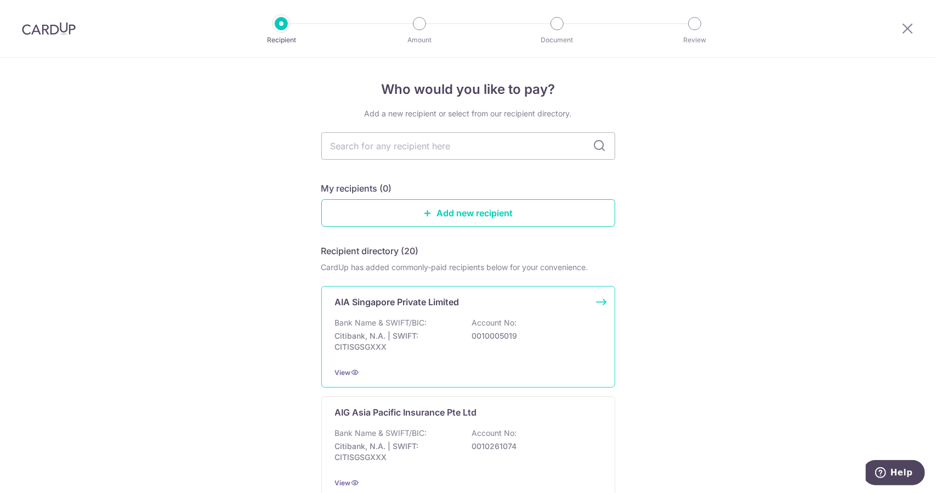
click at [448, 307] on p "AIA Singapore Private Limited" at bounding box center [397, 301] width 125 height 13
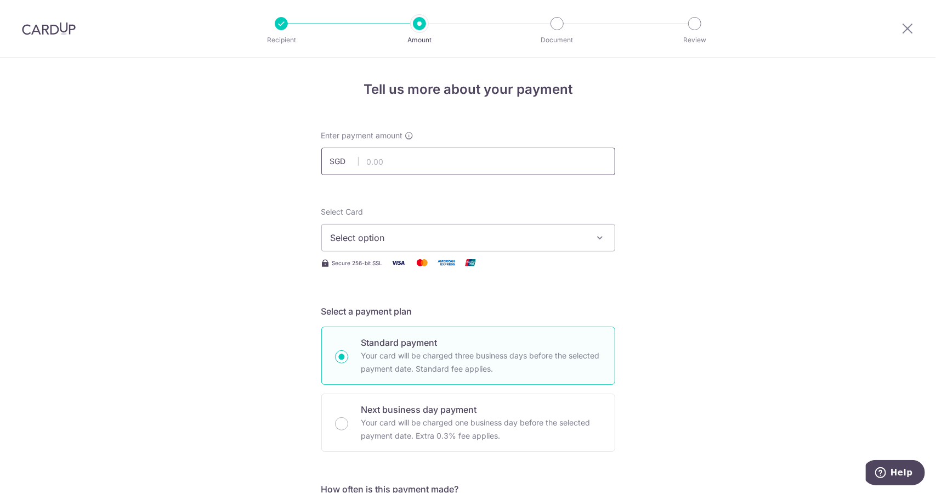
click at [477, 160] on input "text" at bounding box center [468, 161] width 294 height 27
type input "440.06"
click at [460, 245] on button "Select option" at bounding box center [468, 237] width 294 height 27
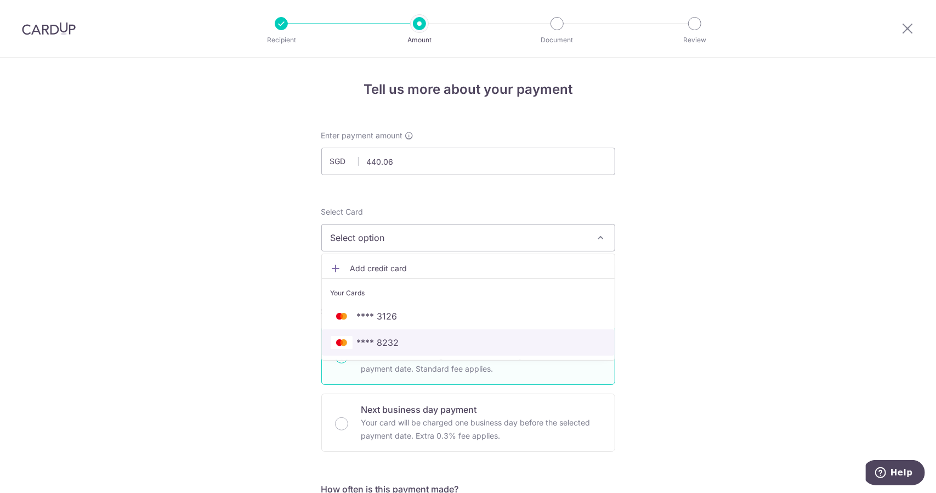
click at [450, 340] on span "**** 8232" at bounding box center [468, 342] width 275 height 13
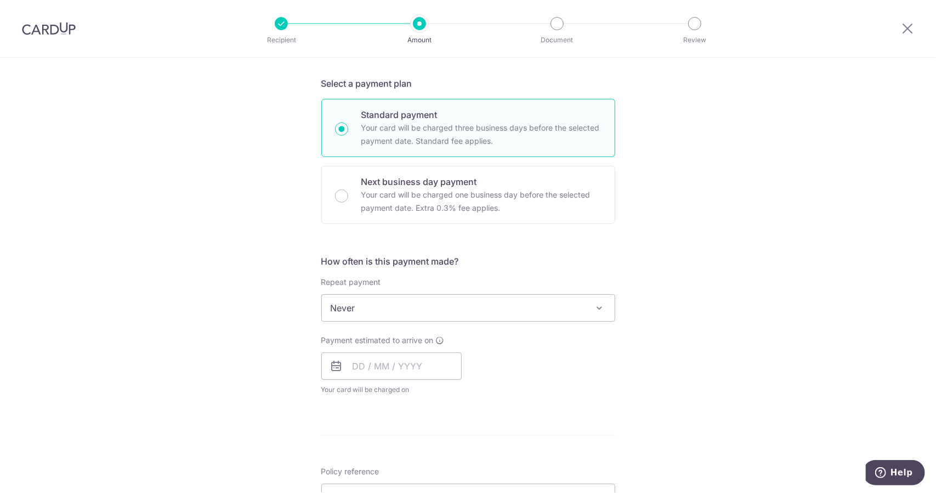
scroll to position [230, 0]
click at [419, 363] on input "text" at bounding box center [391, 362] width 140 height 27
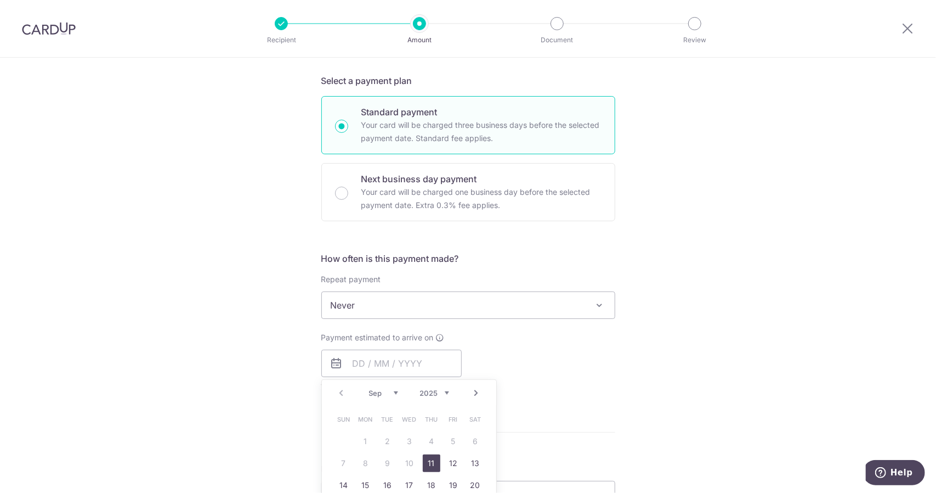
click at [426, 462] on link "11" at bounding box center [432, 463] width 18 height 18
type input "11/09/2025"
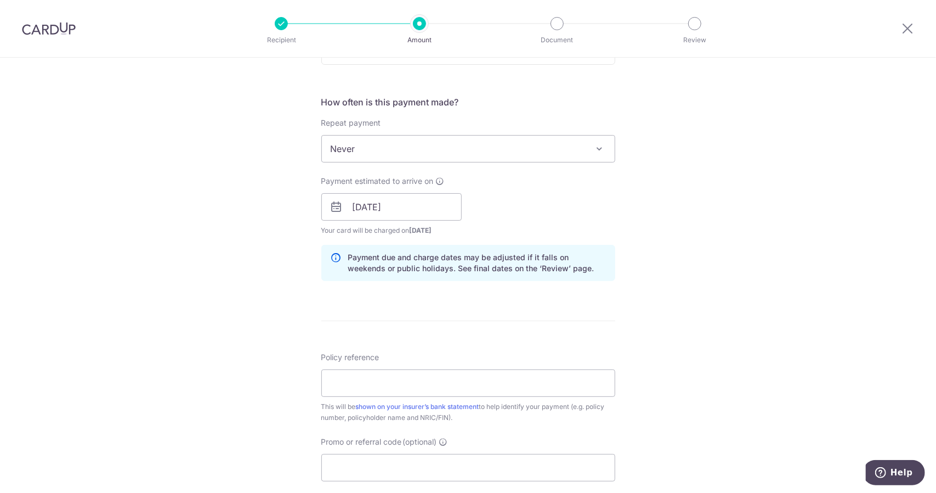
scroll to position [387, 0]
click at [422, 381] on input "Policy reference" at bounding box center [468, 382] width 294 height 27
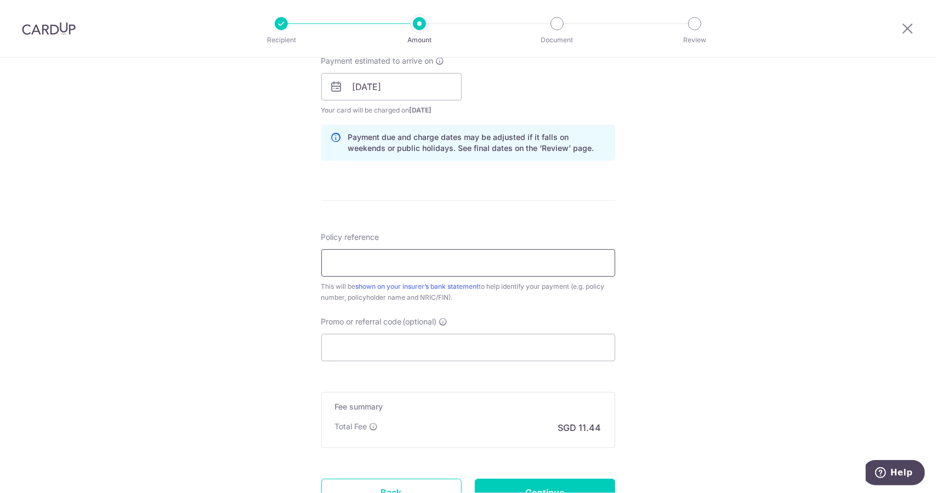
scroll to position [507, 0]
type input "H242920414"
click at [516, 343] on input "Promo or referral code (optional)" at bounding box center [468, 346] width 294 height 27
paste input "OCBC90NMC"
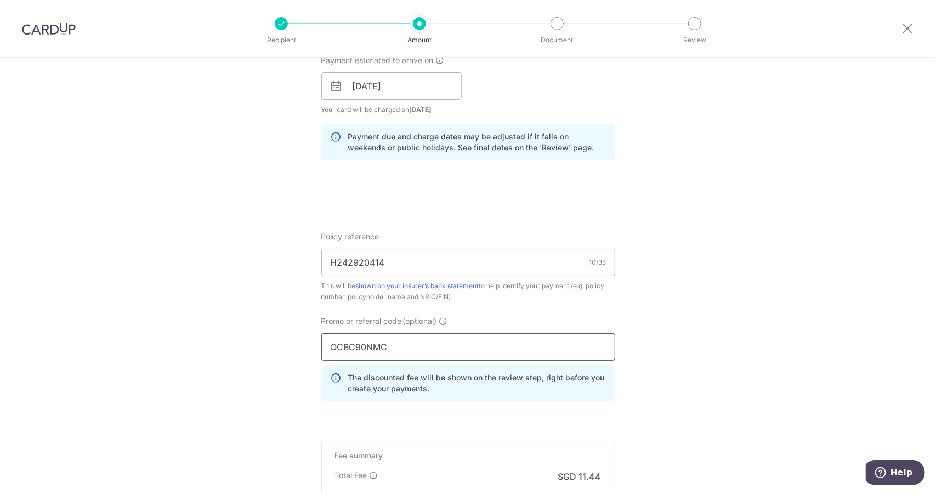
scroll to position [648, 0]
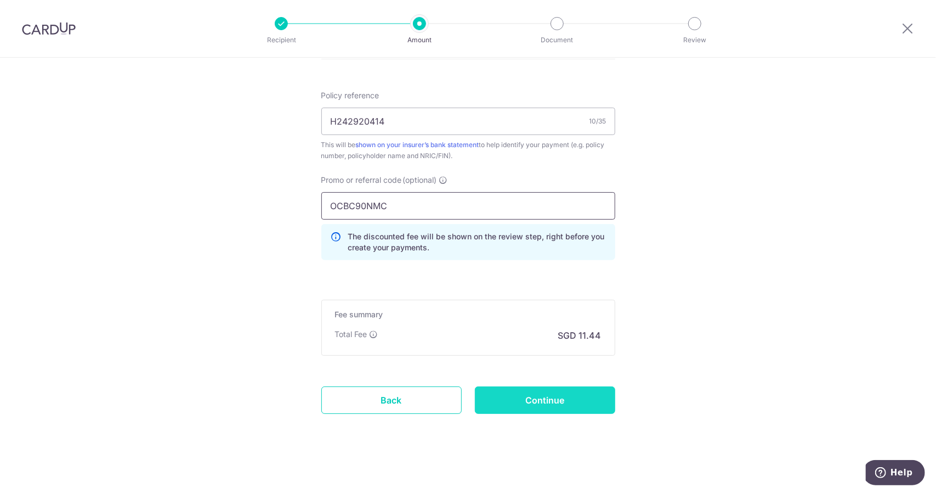
type input "OCBC90NMC"
click at [550, 389] on input "Continue" at bounding box center [545, 399] width 140 height 27
type input "Create Schedule"
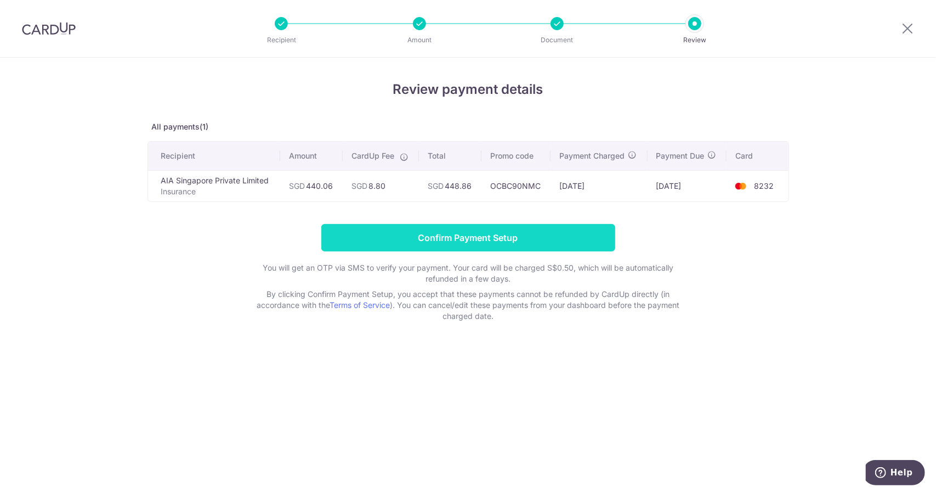
click at [517, 229] on input "Confirm Payment Setup" at bounding box center [468, 237] width 294 height 27
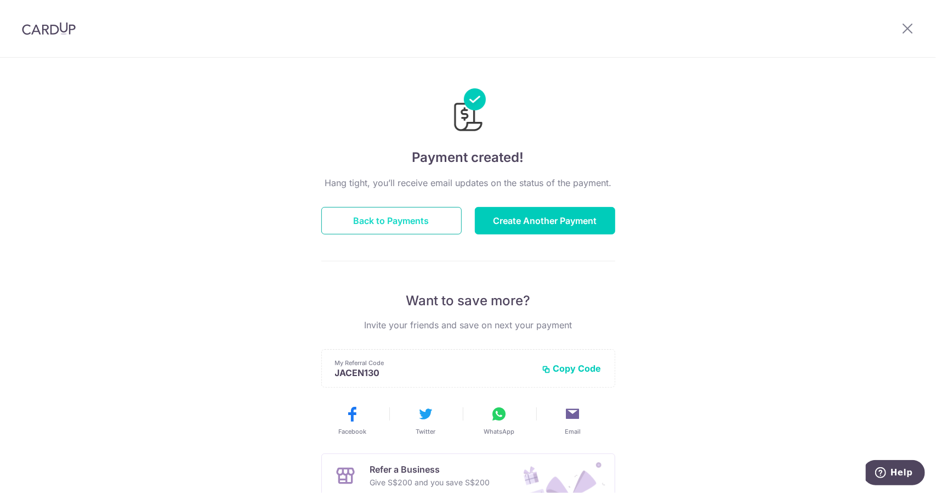
click at [395, 222] on button "Back to Payments" at bounding box center [391, 220] width 140 height 27
